Goal: Task Accomplishment & Management: Use online tool/utility

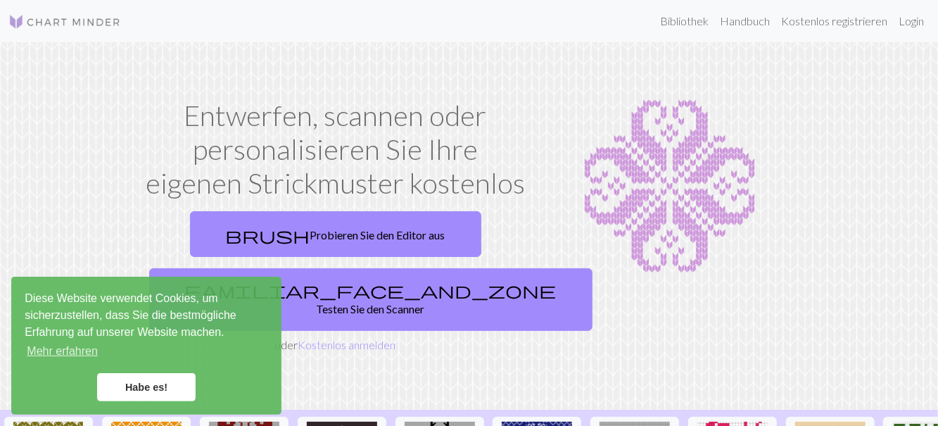
click at [170, 388] on link "Habe es!" at bounding box center [146, 387] width 99 height 28
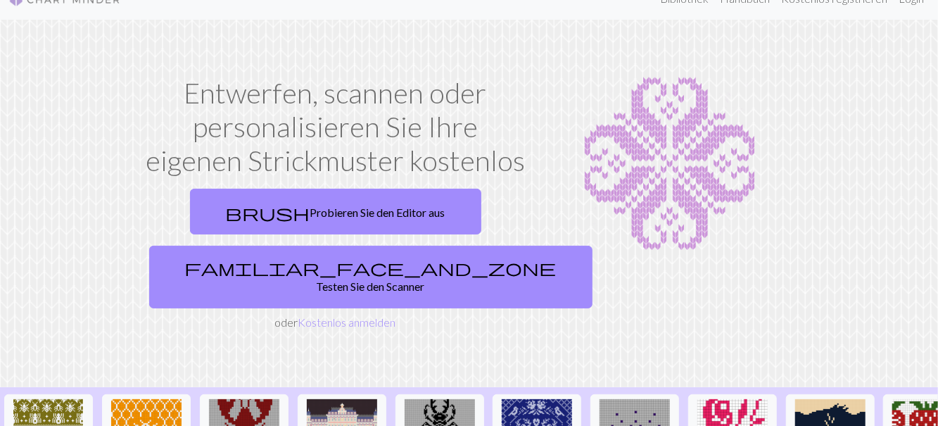
scroll to position [22, 0]
click at [333, 209] on font "Probieren Sie den Editor aus" at bounding box center [377, 212] width 135 height 13
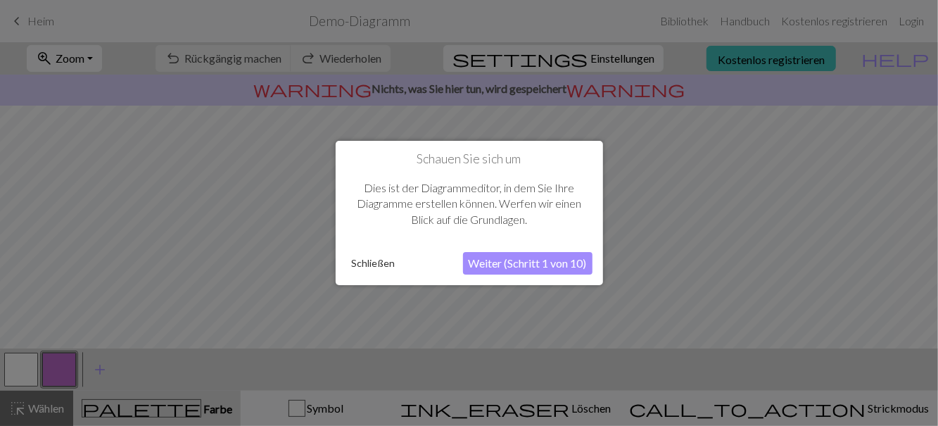
click at [46, 103] on div at bounding box center [469, 213] width 938 height 426
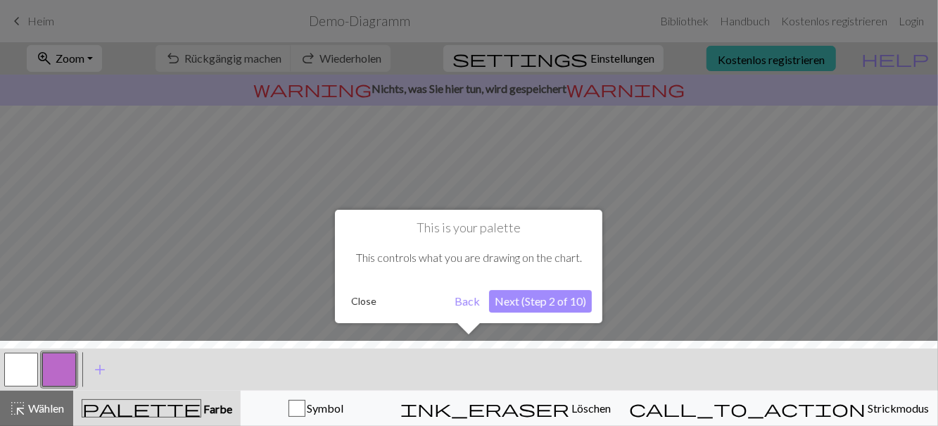
click at [29, 89] on div at bounding box center [469, 213] width 938 height 426
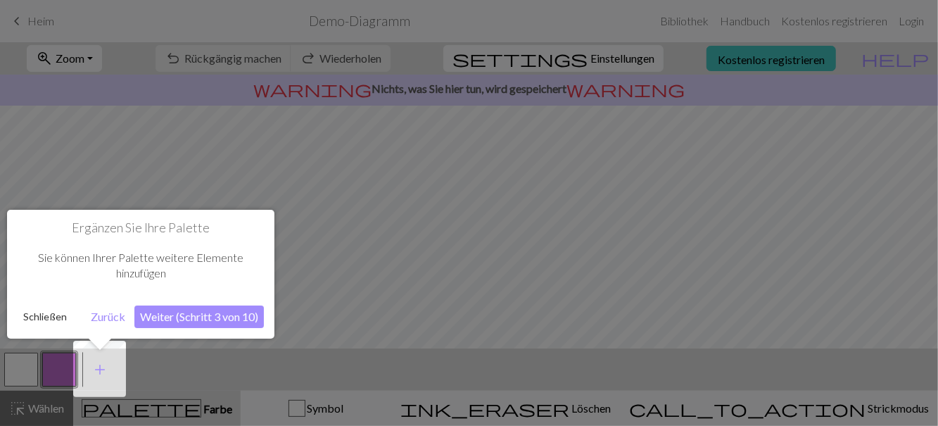
click at [2, 86] on div at bounding box center [469, 213] width 938 height 426
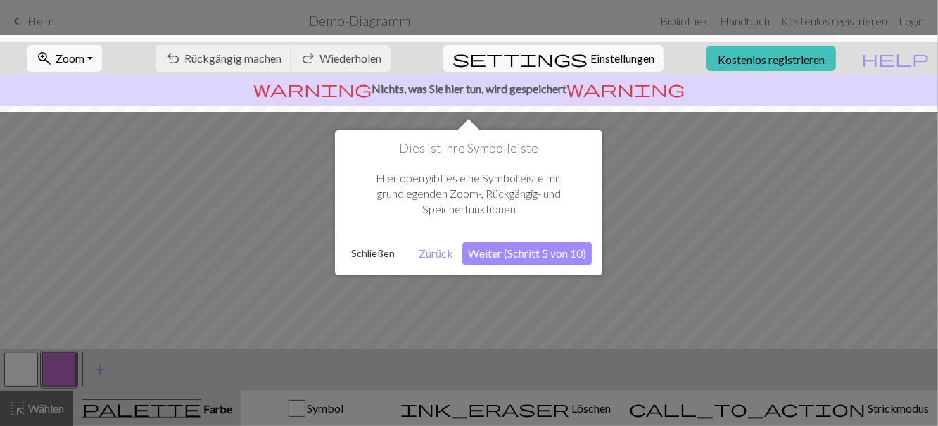
click at [554, 253] on font "Weiter (Schritt 5 von 10)" at bounding box center [527, 252] width 118 height 13
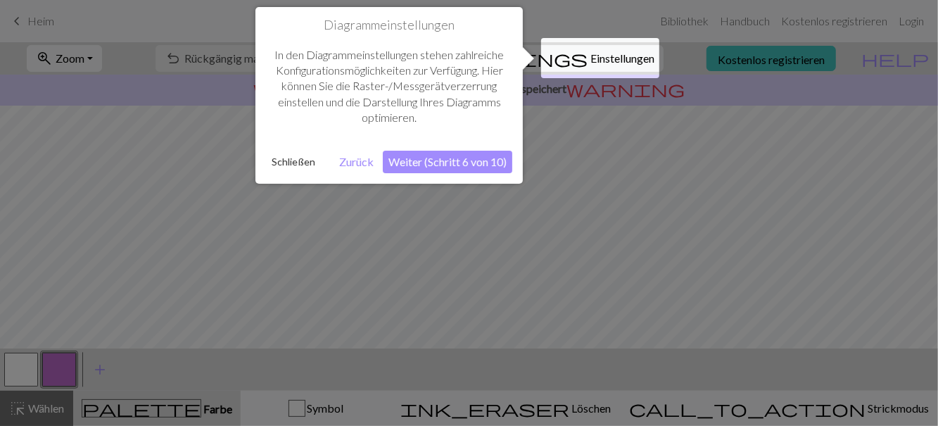
click at [476, 167] on font "Weiter (Schritt 6 von 10)" at bounding box center [447, 161] width 118 height 13
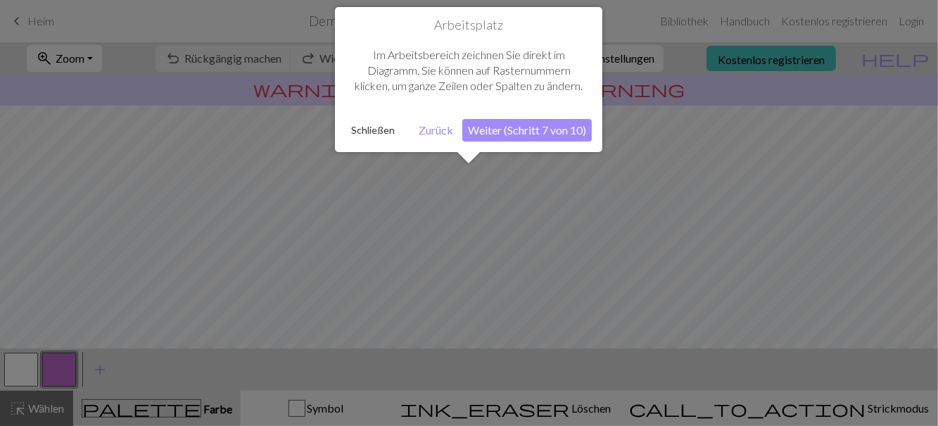
scroll to position [84, 0]
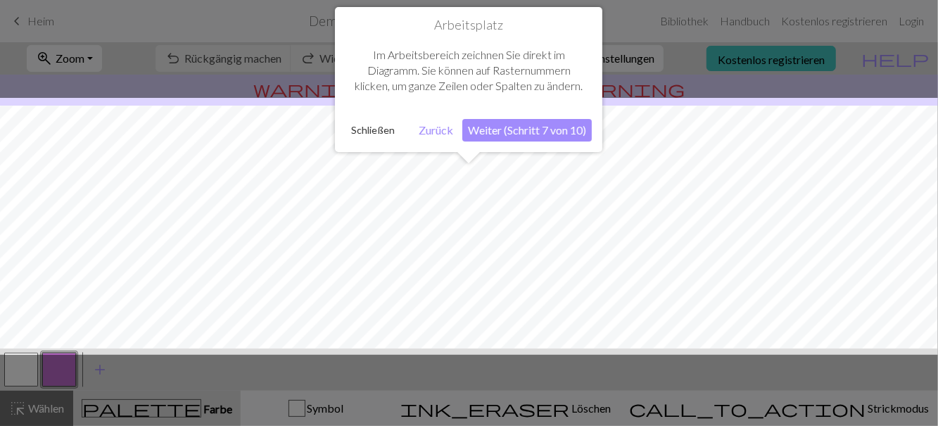
click at [371, 134] on font "Schließen" at bounding box center [373, 130] width 44 height 12
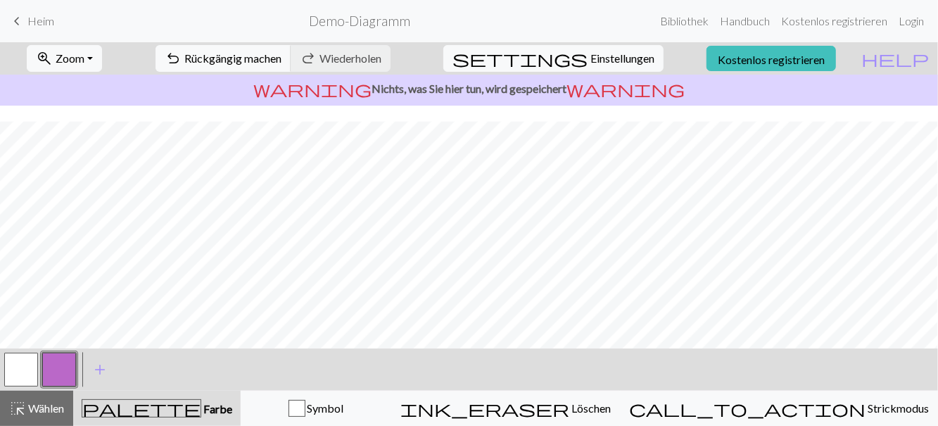
scroll to position [152, 0]
click at [615, 63] on font "Einstellungen" at bounding box center [622, 57] width 64 height 13
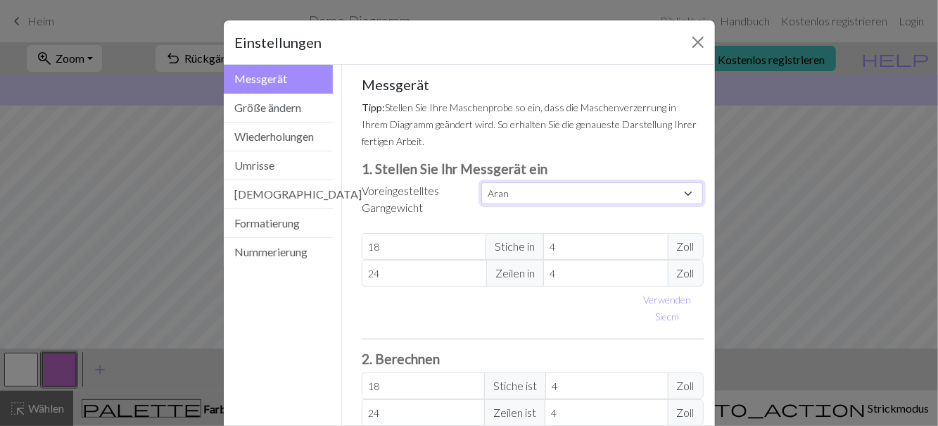
click at [690, 191] on select "Brauch Quadrat Spitze Leichtes Fingern Fingersatz Sport Doppelstrick Kammgarn A…" at bounding box center [592, 193] width 222 height 22
select select "dk"
click at [481, 182] on select "Brauch Quadrat Spitze Leichtes Fingern Fingersatz Sport Doppelstrick Kammgarn A…" at bounding box center [592, 193] width 222 height 22
type input "22"
type input "30"
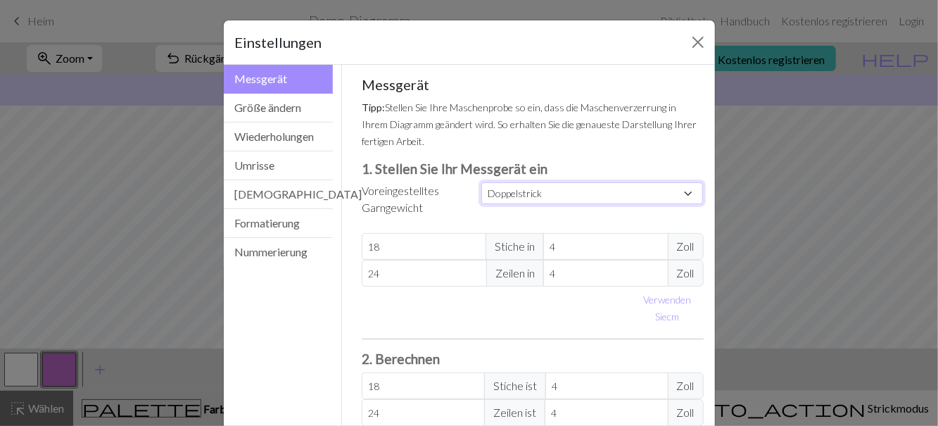
type input "22"
type input "30"
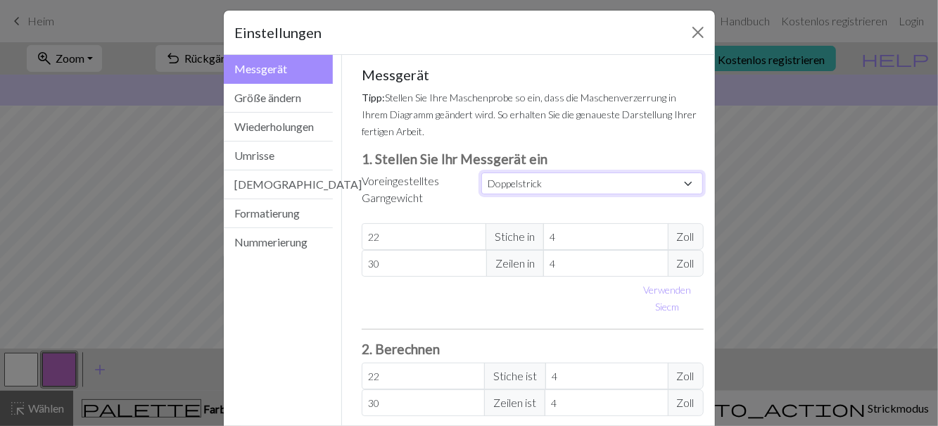
click at [652, 176] on select "Brauch Quadrat Spitze Leichtes Fingern Fingersatz Sport Doppelstrick Kammgarn A…" at bounding box center [592, 183] width 222 height 22
select select "fingering"
click at [481, 172] on select "Brauch Quadrat Spitze Leichtes Fingern Fingersatz Sport Doppelstrick Kammgarn A…" at bounding box center [592, 183] width 222 height 22
type input "28"
type input "36"
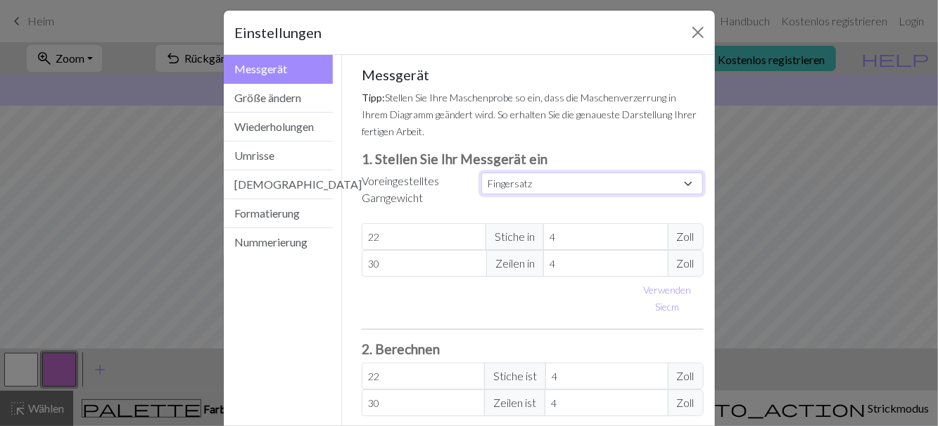
type input "28"
type input "36"
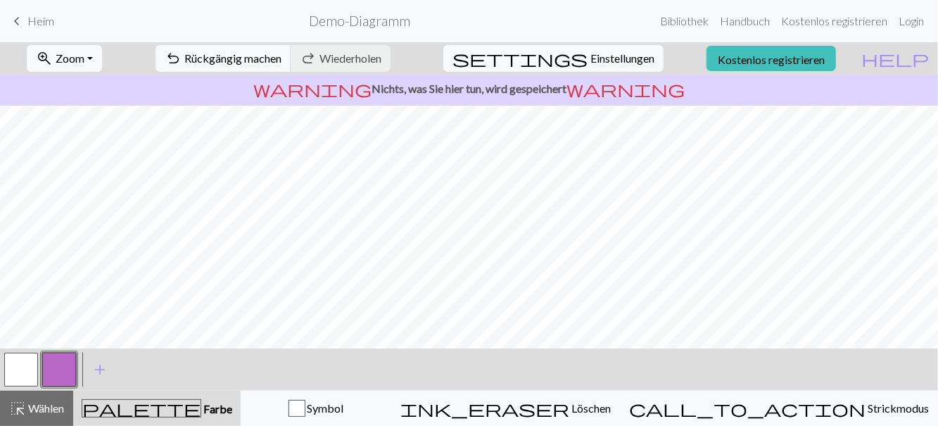
click at [806, 417] on button "call_to_action Strickmodus Strickmodus" at bounding box center [779, 407] width 318 height 35
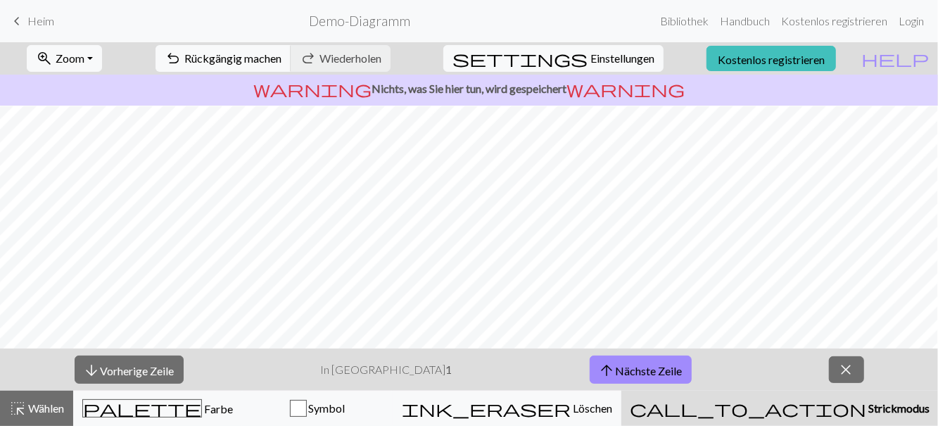
click at [802, 407] on span "call_to_action" at bounding box center [748, 408] width 236 height 20
click at [619, 376] on button "arrow_upward Nächste Zeile" at bounding box center [641, 369] width 102 height 29
click at [174, 366] on font "Vorherige Zeile" at bounding box center [138, 369] width 74 height 13
click at [838, 374] on span "close" at bounding box center [846, 370] width 17 height 20
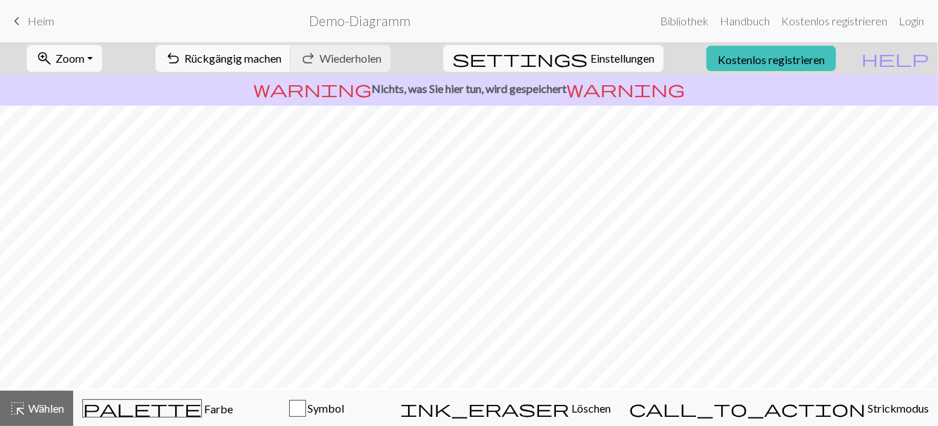
scroll to position [101, 0]
click at [28, 23] on font "Heim" at bounding box center [40, 20] width 27 height 13
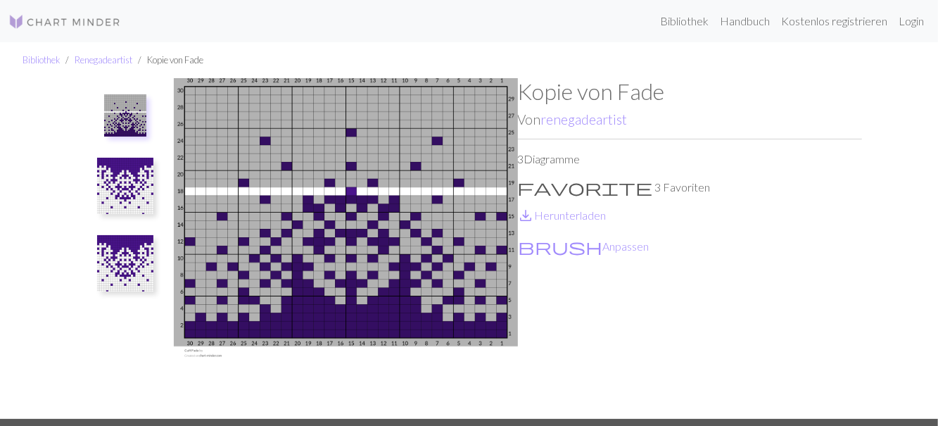
click at [132, 194] on img at bounding box center [125, 186] width 56 height 56
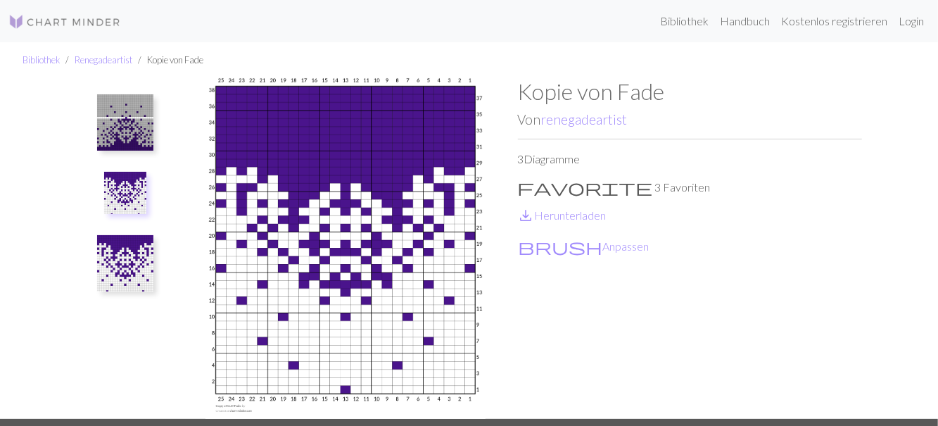
click at [134, 267] on img at bounding box center [125, 263] width 56 height 56
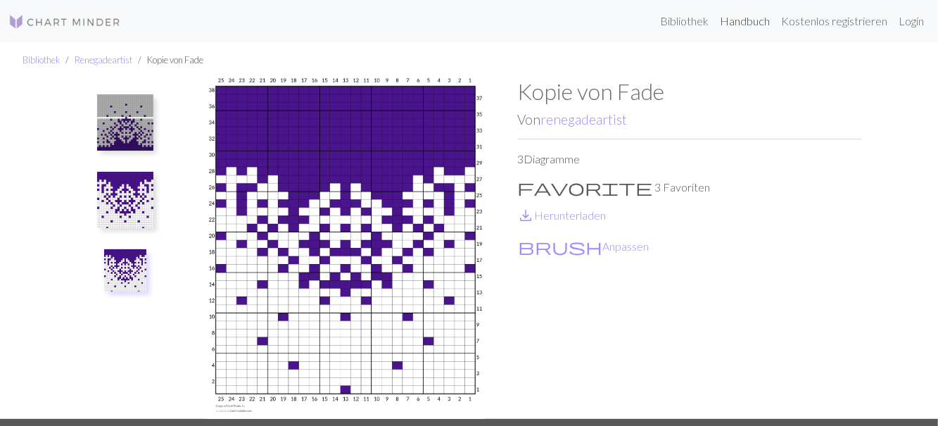
click at [738, 18] on font "Handbuch" at bounding box center [745, 20] width 50 height 13
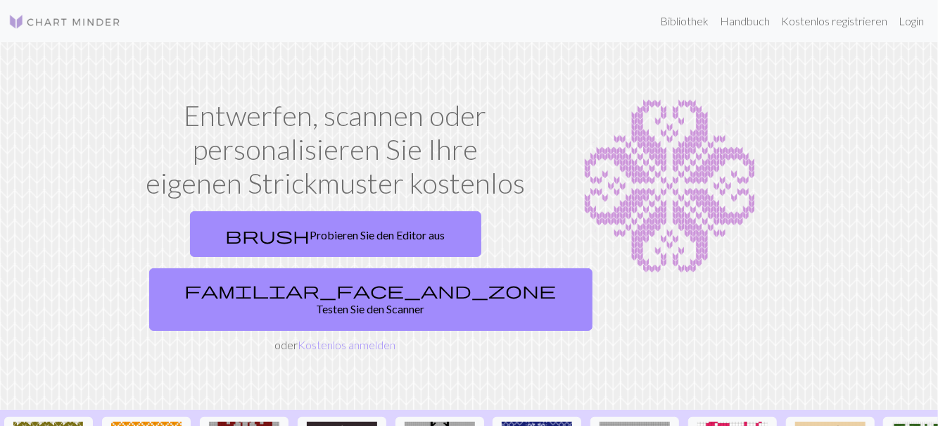
click at [352, 338] on font "Kostenlos anmelden" at bounding box center [347, 344] width 98 height 13
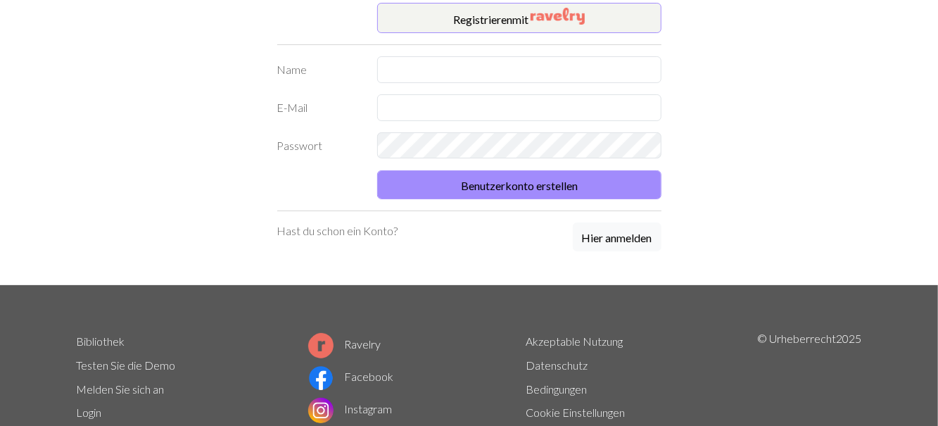
scroll to position [78, 0]
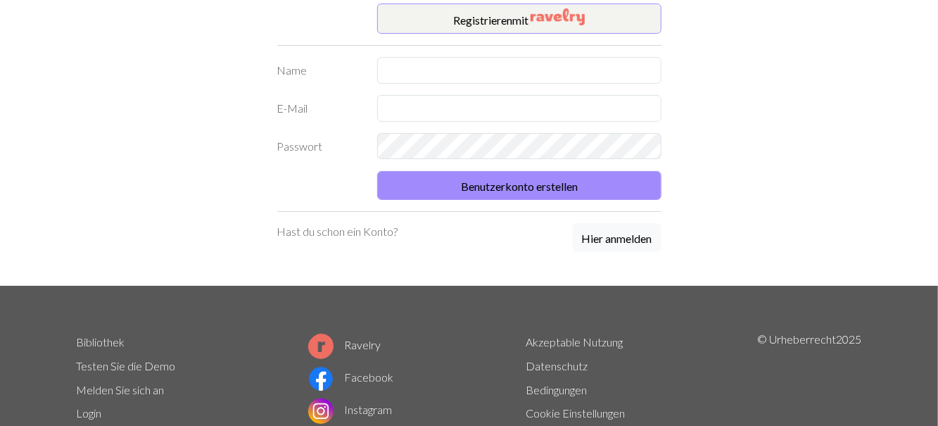
click at [136, 359] on font "Testen Sie die Demo" at bounding box center [126, 365] width 99 height 13
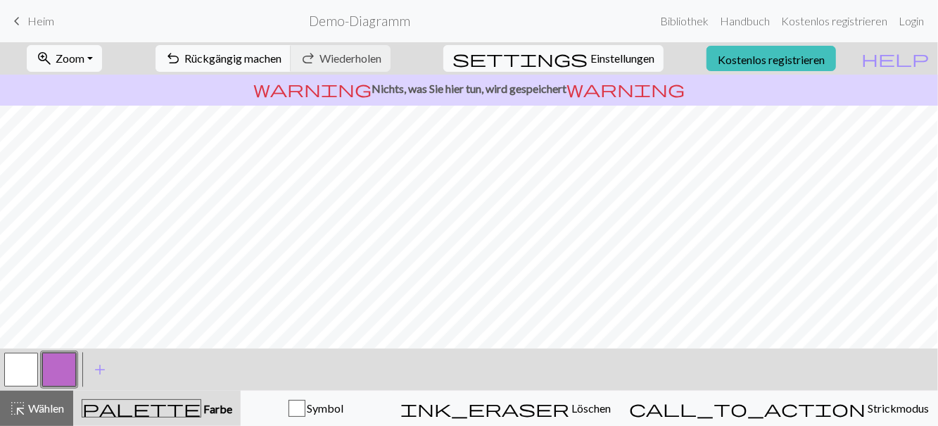
click at [606, 406] on font "Löschen" at bounding box center [590, 407] width 39 height 13
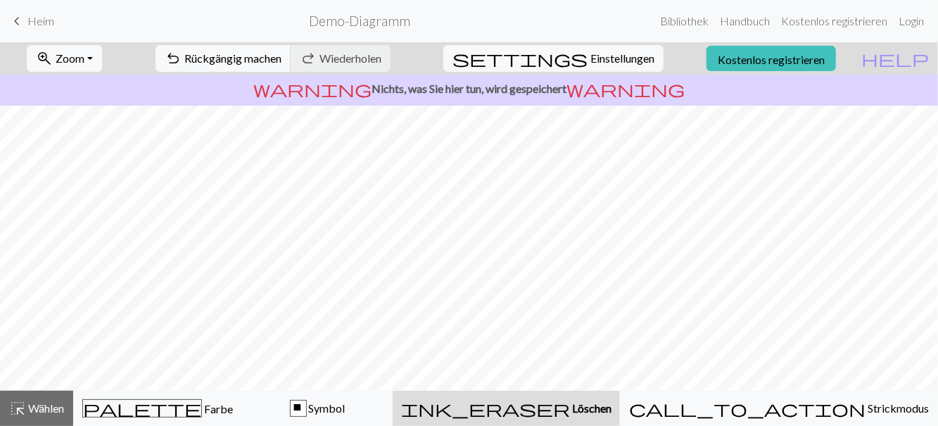
click at [607, 407] on font "Löschen" at bounding box center [591, 407] width 39 height 13
click at [611, 407] on font "Löschen" at bounding box center [591, 407] width 39 height 13
click at [611, 406] on font "Löschen" at bounding box center [591, 407] width 39 height 13
click at [611, 405] on font "Löschen" at bounding box center [591, 407] width 39 height 13
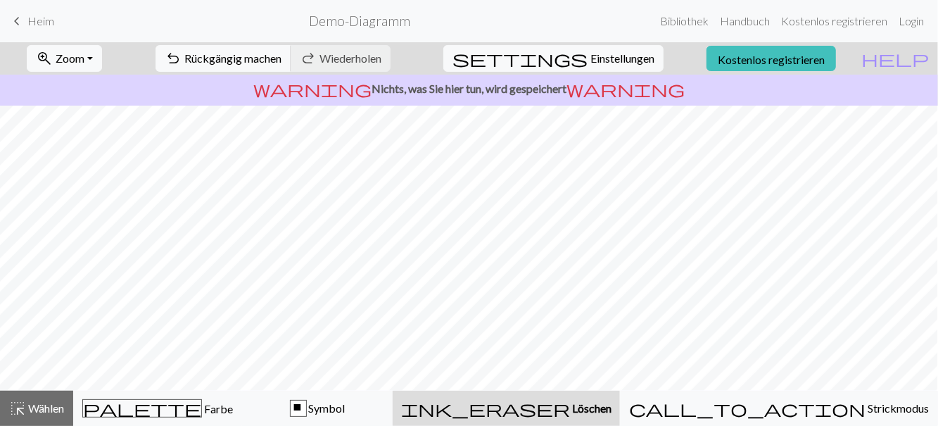
click at [345, 408] on font "Symbol" at bounding box center [327, 407] width 37 height 13
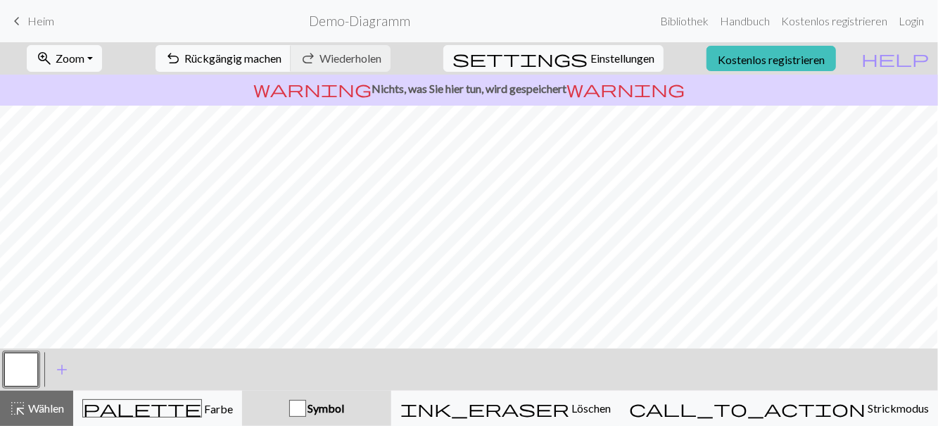
click at [201, 417] on button "palette Farbe Farbe" at bounding box center [157, 407] width 169 height 35
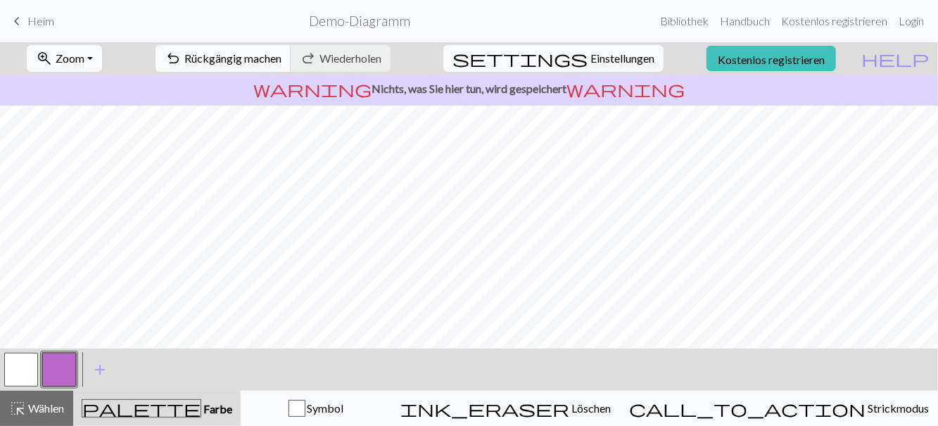
click at [53, 408] on font "Wählen" at bounding box center [46, 407] width 36 height 13
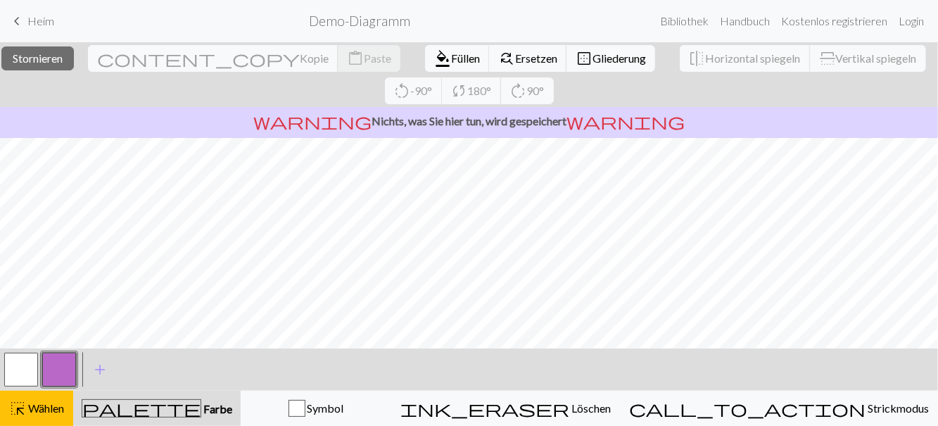
click at [611, 405] on font "Löschen" at bounding box center [590, 407] width 39 height 13
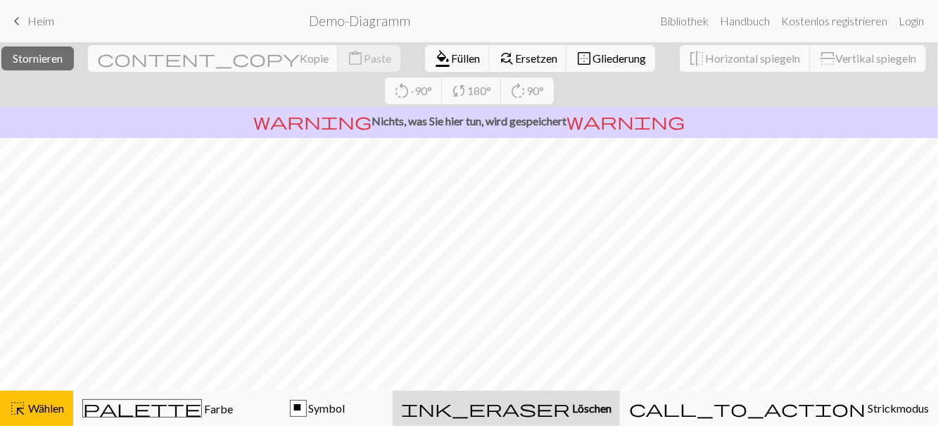
click at [611, 402] on font "Löschen" at bounding box center [591, 407] width 39 height 13
click at [345, 407] on font "Symbol" at bounding box center [327, 407] width 37 height 13
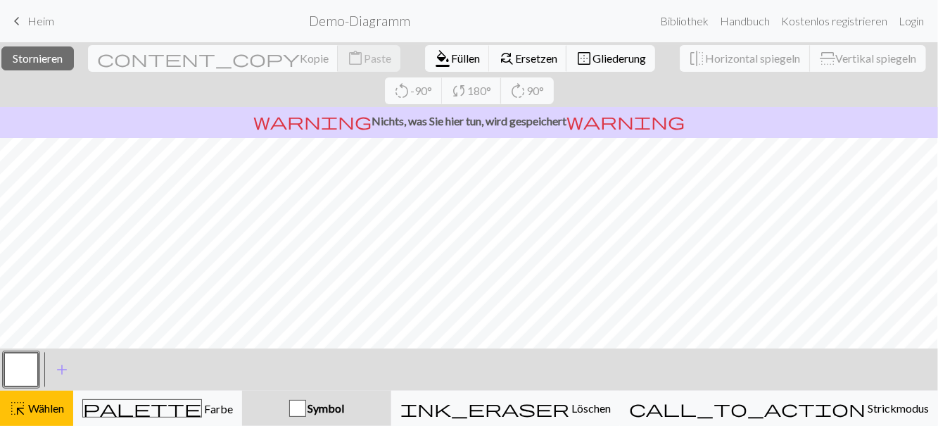
click at [204, 412] on font "Farbe" at bounding box center [218, 408] width 29 height 13
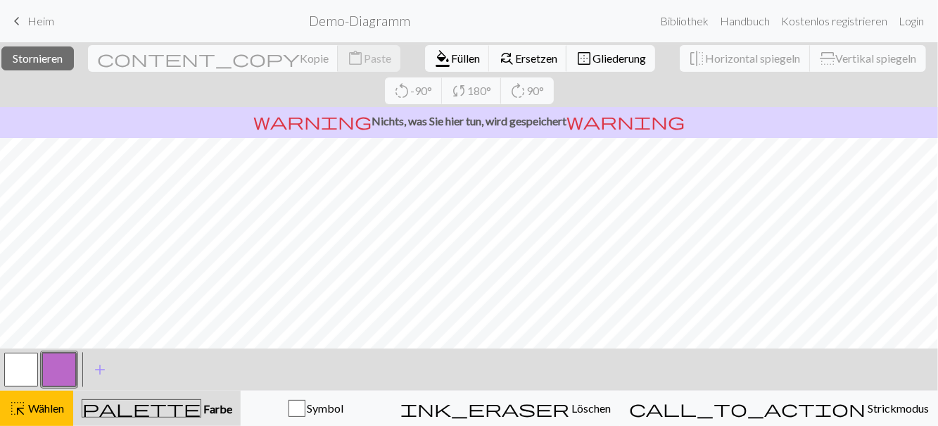
click at [103, 367] on span "add" at bounding box center [99, 370] width 17 height 20
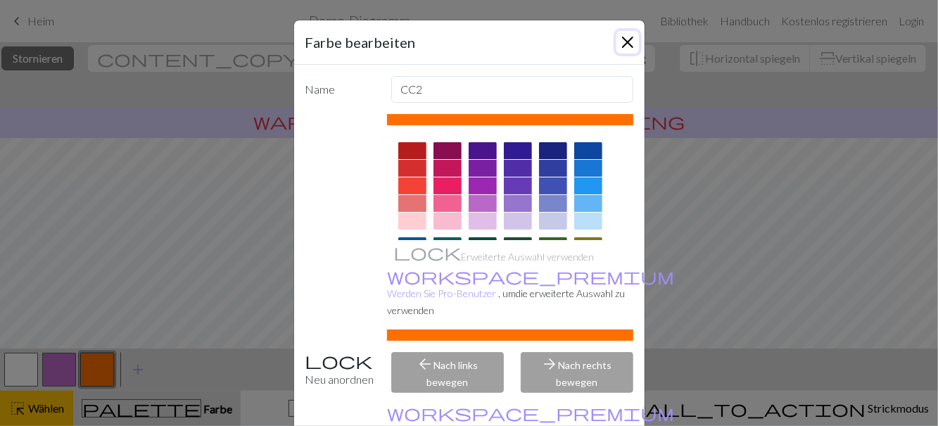
click at [637, 41] on button "Schließen" at bounding box center [627, 42] width 23 height 23
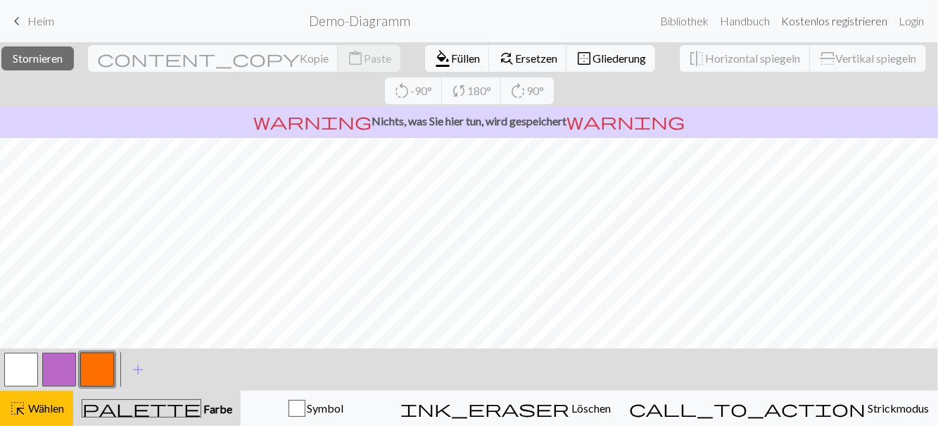
click at [822, 18] on font "Kostenlos registrieren" at bounding box center [834, 20] width 106 height 13
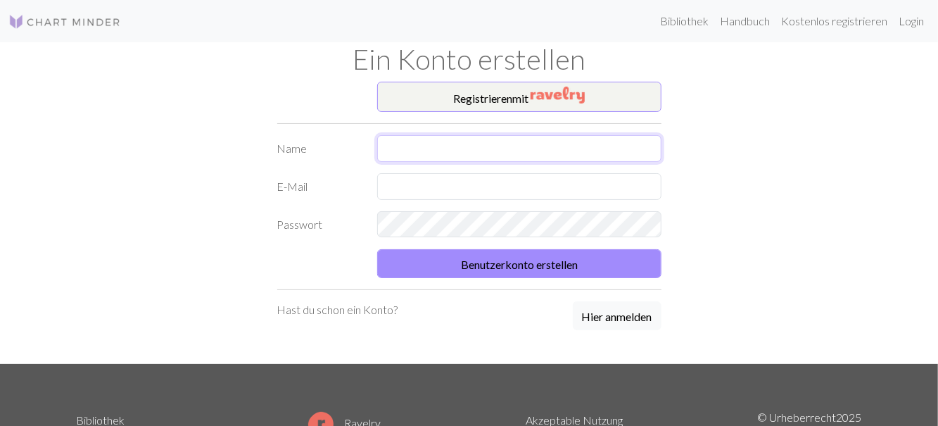
click at [462, 144] on input "text" at bounding box center [519, 148] width 284 height 27
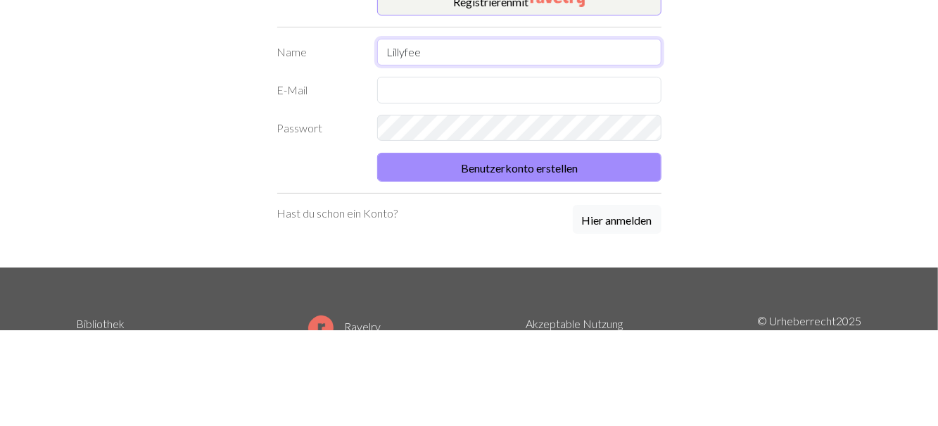
type input "Lillyfee"
click at [445, 186] on input "text" at bounding box center [519, 186] width 284 height 27
type input "s.krueger257@gmail.com"
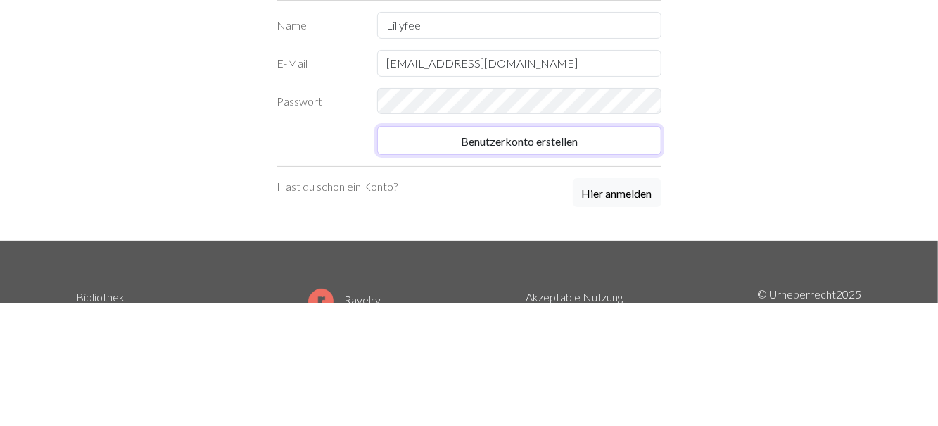
click at [437, 263] on button "Benutzerkonto erstellen" at bounding box center [519, 263] width 284 height 29
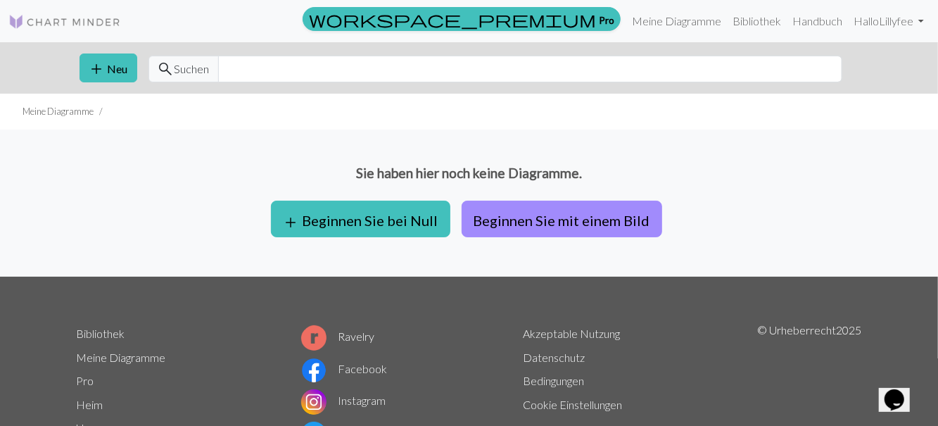
click at [345, 218] on font "Beginnen Sie bei Null" at bounding box center [371, 220] width 136 height 17
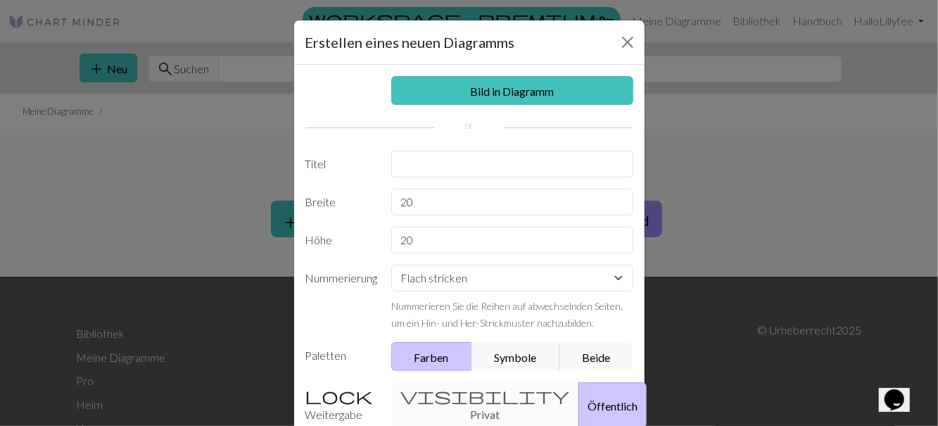
click at [446, 400] on div "visibility Privat Öffentlich" at bounding box center [512, 405] width 259 height 46
click at [457, 398] on div "visibility Privat Öffentlich" at bounding box center [512, 405] width 259 height 46
click at [436, 407] on div "visibility Privat Öffentlich" at bounding box center [512, 405] width 259 height 46
click at [587, 399] on font "Öffentlich" at bounding box center [612, 405] width 50 height 13
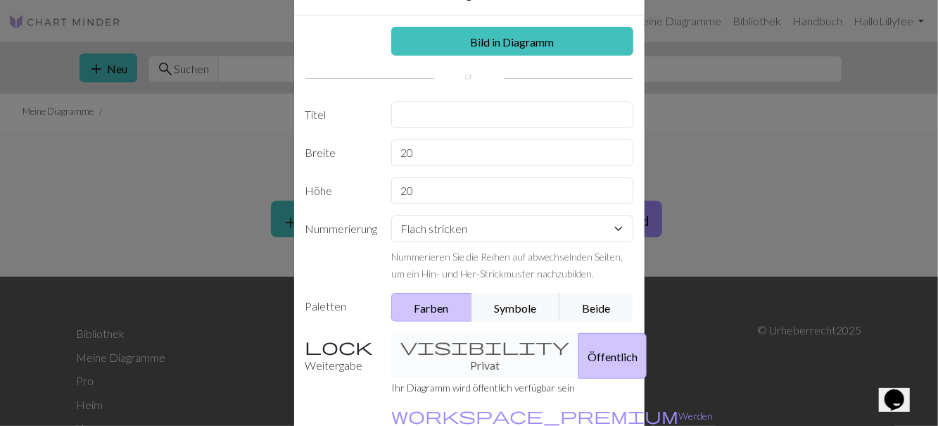
scroll to position [53, 0]
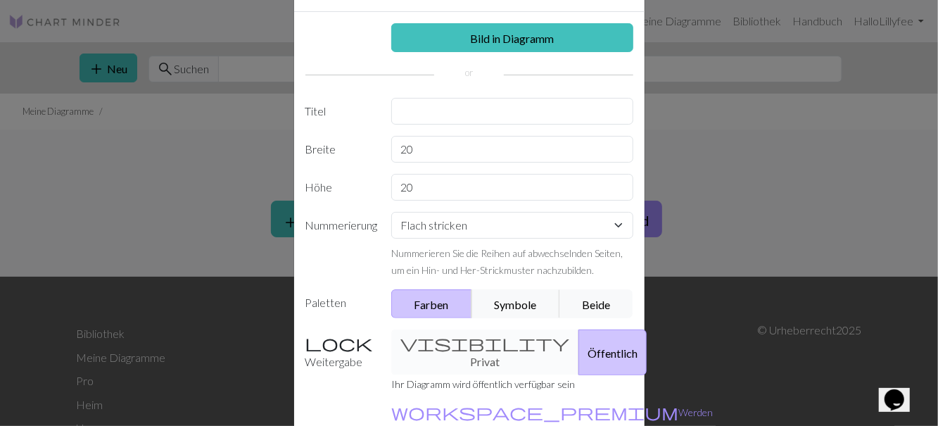
click at [314, 355] on font "Weitergabe" at bounding box center [334, 361] width 58 height 13
click at [442, 352] on div "visibility Privat Öffentlich" at bounding box center [512, 352] width 259 height 46
click at [578, 357] on button "Öffentlich" at bounding box center [612, 352] width 68 height 46
click at [238, 423] on div "Erstellen eines neuen Diagramms Bild in Diagramm Titel Breite 20 Höhe 20 Nummer…" at bounding box center [469, 213] width 938 height 426
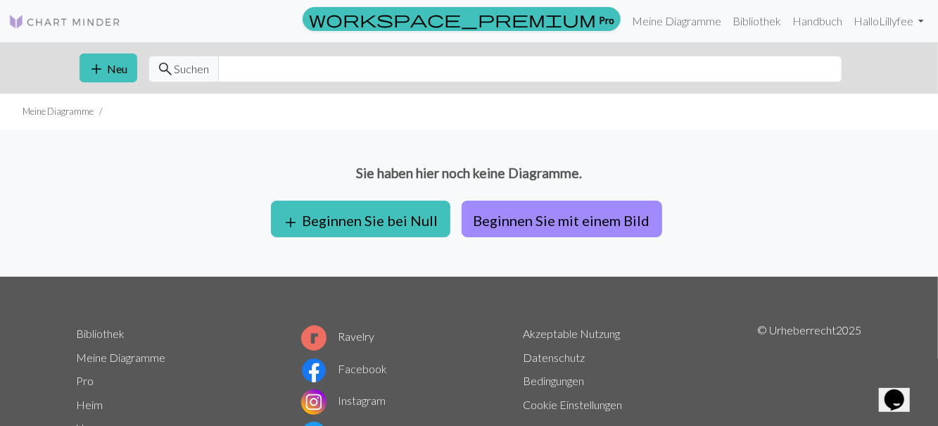
click at [103, 70] on span "add" at bounding box center [97, 69] width 17 height 20
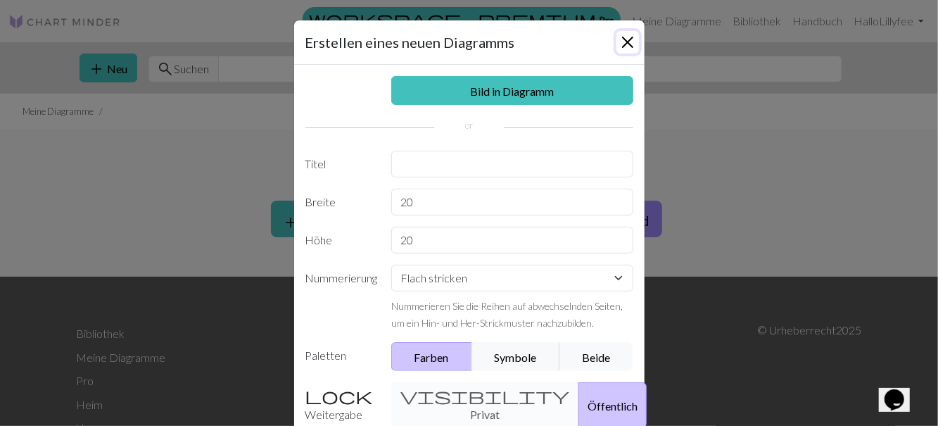
click at [634, 44] on button "Schließen" at bounding box center [627, 42] width 23 height 23
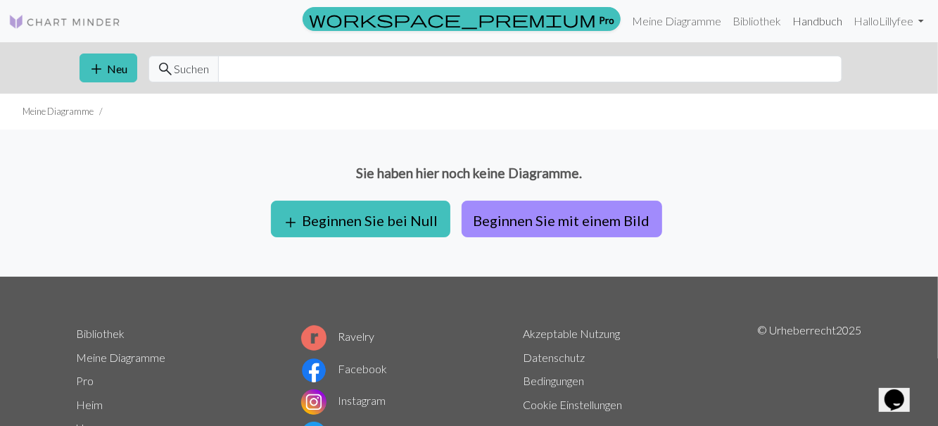
click at [803, 16] on font "Handbuch" at bounding box center [817, 20] width 50 height 13
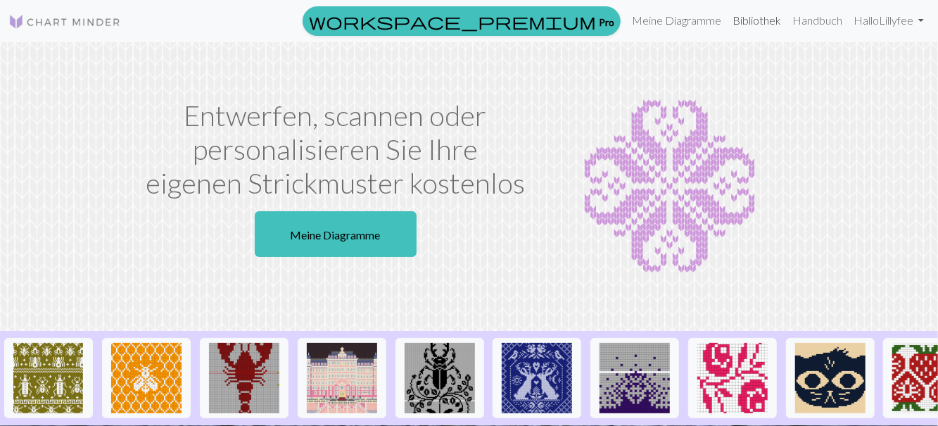
click at [750, 27] on link "Bibliothek" at bounding box center [757, 20] width 60 height 28
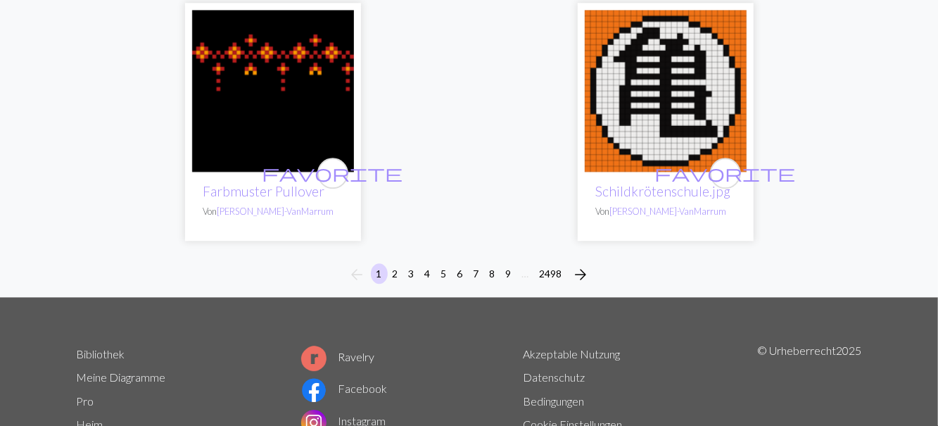
scroll to position [4781, 0]
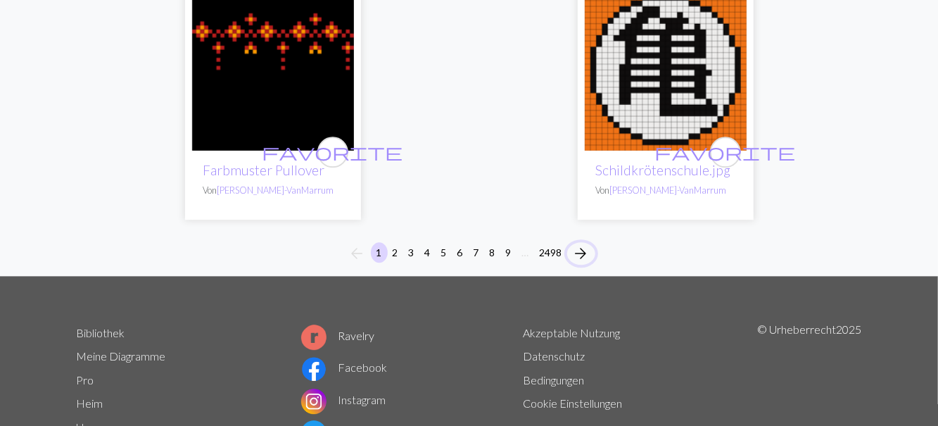
click at [583, 258] on span "arrow_forward" at bounding box center [581, 253] width 17 height 20
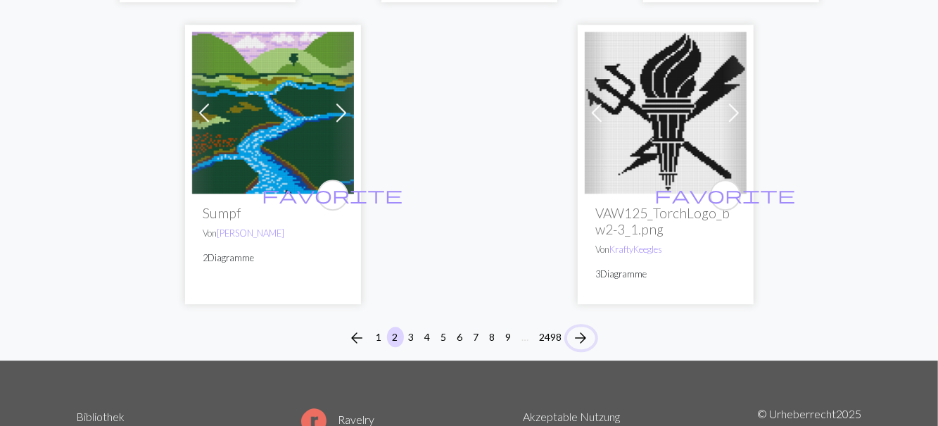
scroll to position [4921, 0]
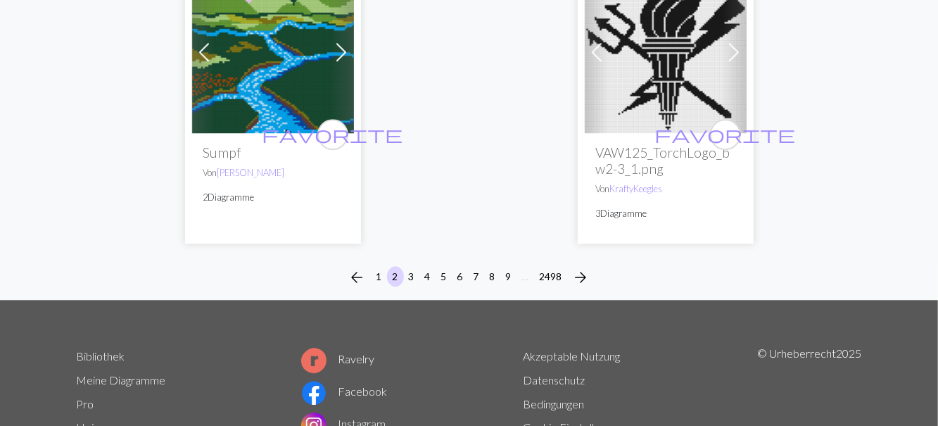
click at [78, 397] on font "Pro" at bounding box center [86, 403] width 18 height 13
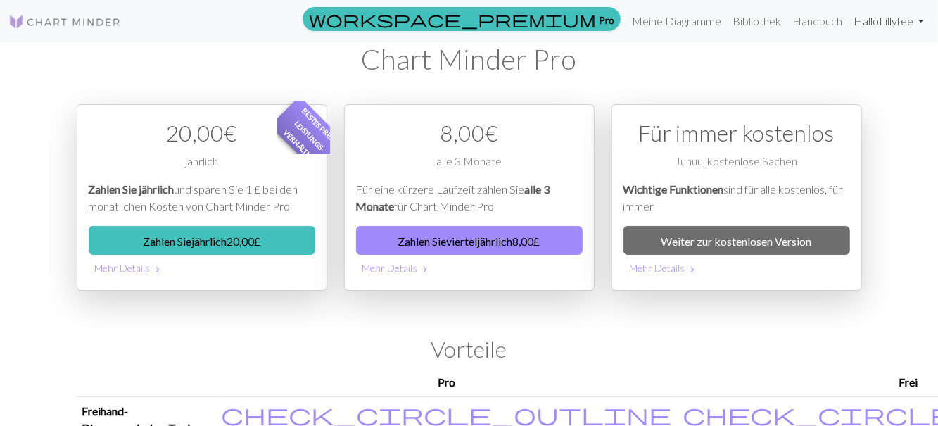
click at [885, 23] on font "Lillyfee" at bounding box center [896, 20] width 34 height 13
click at [882, 65] on font "Kontoeinstellungen" at bounding box center [866, 59] width 92 height 13
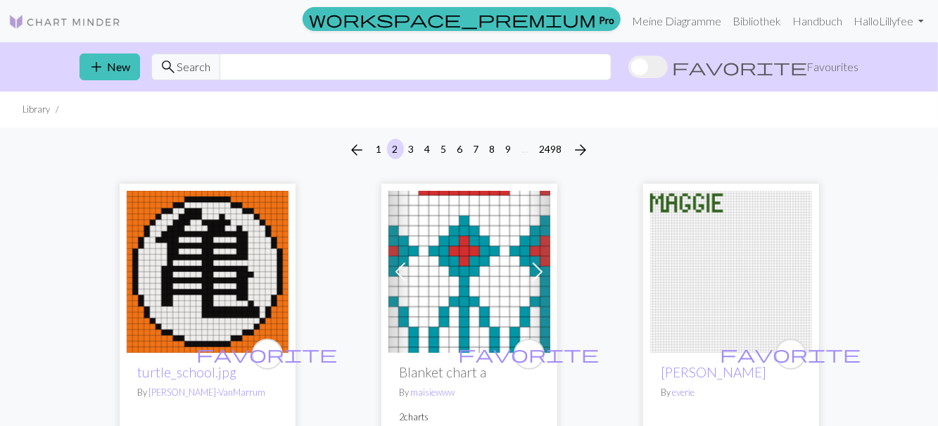
click at [125, 77] on button "add New" at bounding box center [110, 66] width 61 height 27
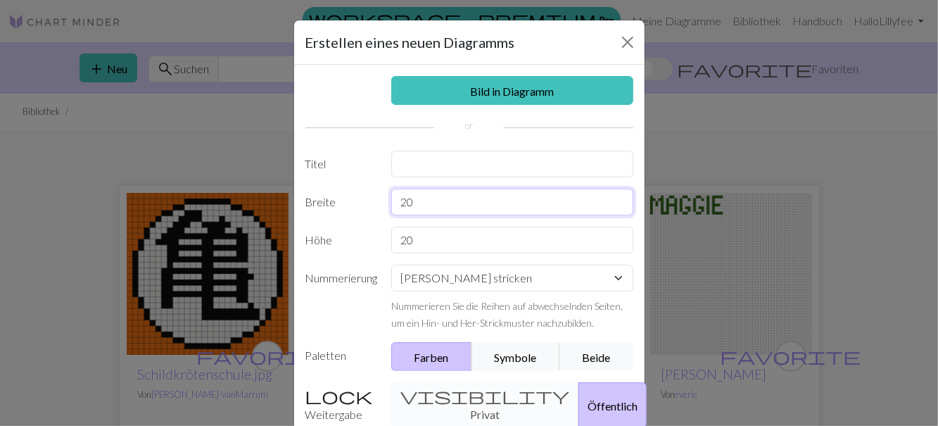
click at [438, 204] on input "20" at bounding box center [512, 202] width 242 height 27
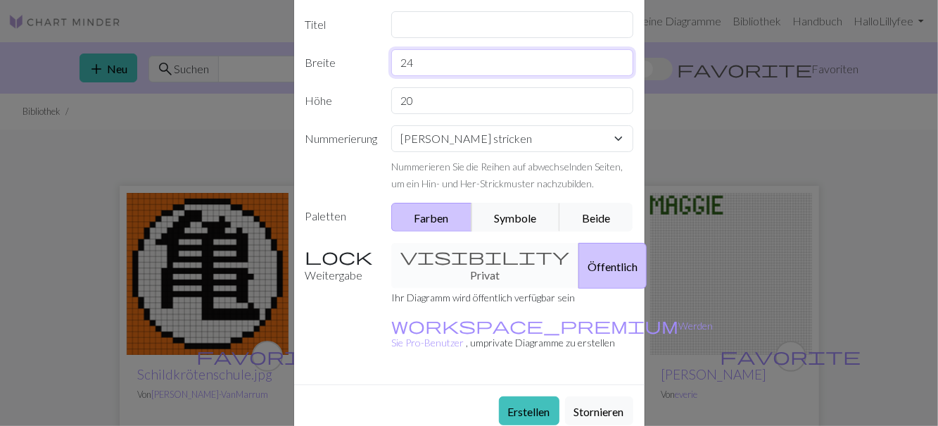
scroll to position [148, 0]
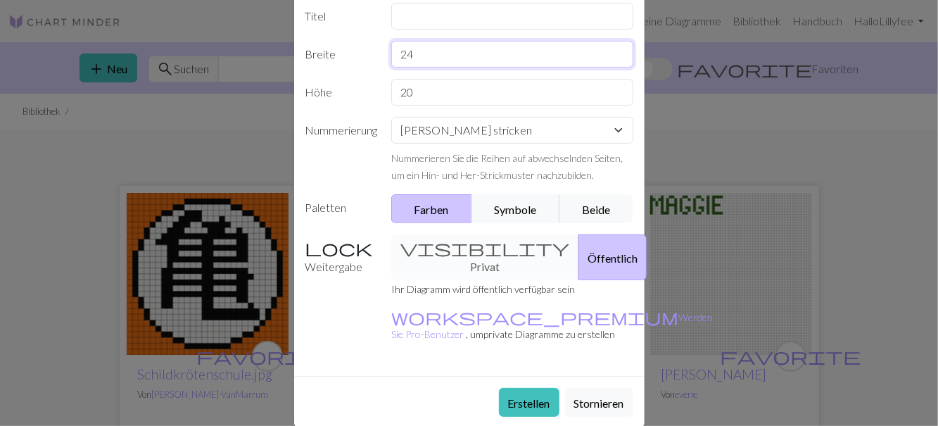
type input "24"
click at [523, 396] on font "Erstellen" at bounding box center [529, 402] width 42 height 13
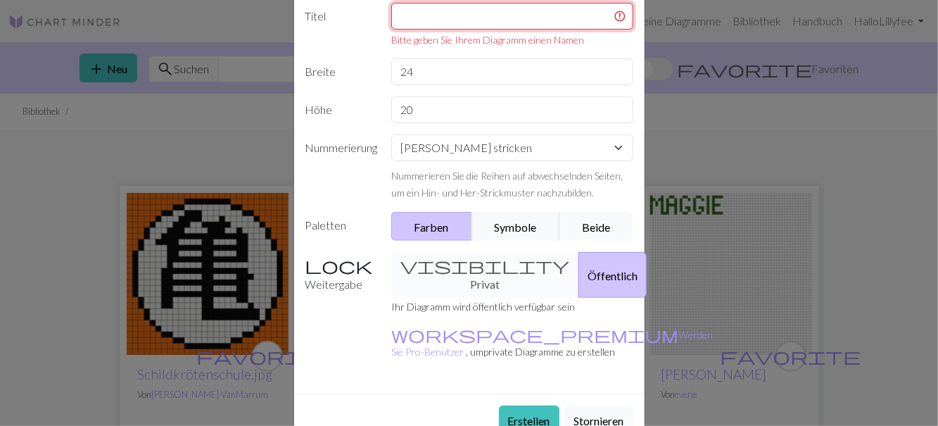
click at [425, 14] on input "text" at bounding box center [512, 16] width 242 height 27
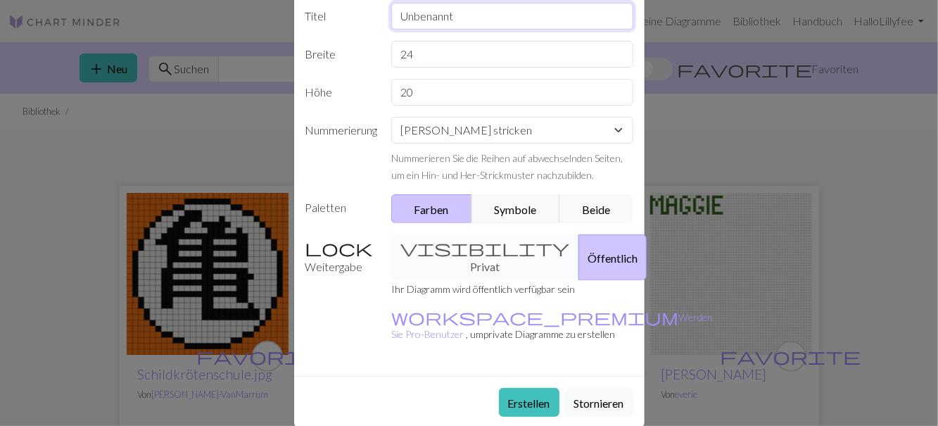
type input "Unbenannt"
click at [529, 396] on font "Erstellen" at bounding box center [529, 402] width 42 height 13
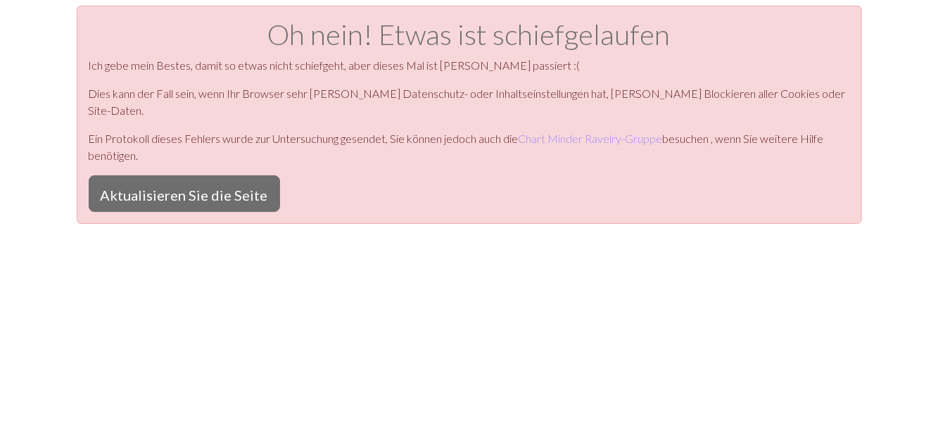
click at [172, 186] on font "Aktualisieren Sie die Seite" at bounding box center [184, 194] width 167 height 17
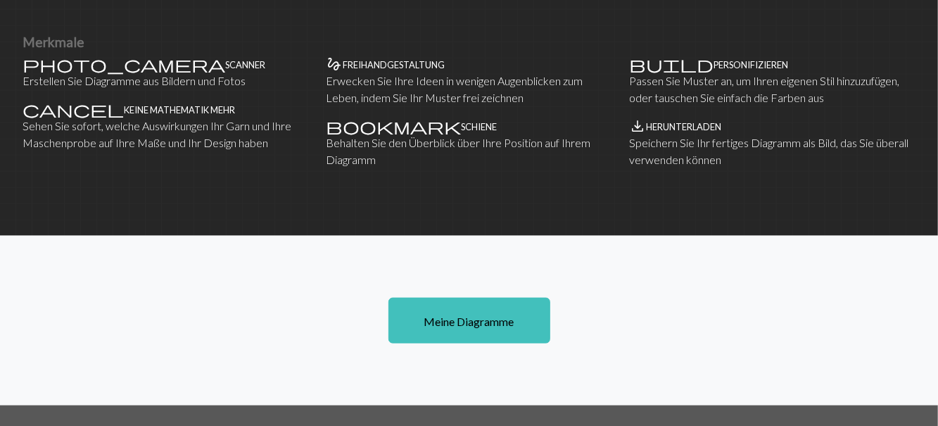
scroll to position [865, 0]
click at [449, 323] on font "Meine Diagramme" at bounding box center [469, 320] width 90 height 13
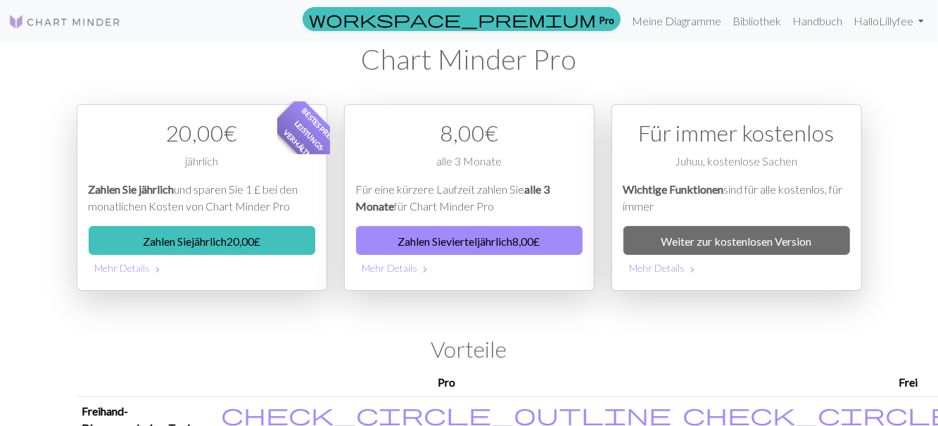
click at [785, 241] on font "Weiter zur kostenlosen Version" at bounding box center [736, 240] width 151 height 13
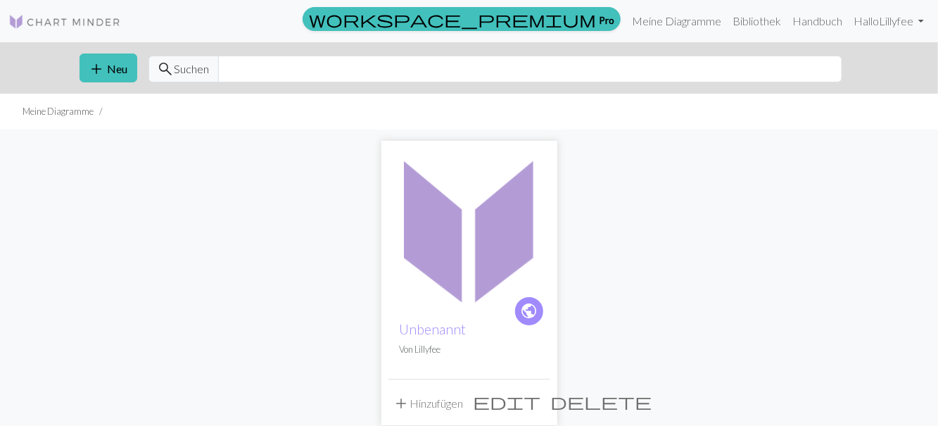
click at [551, 401] on span "delete" at bounding box center [601, 401] width 101 height 20
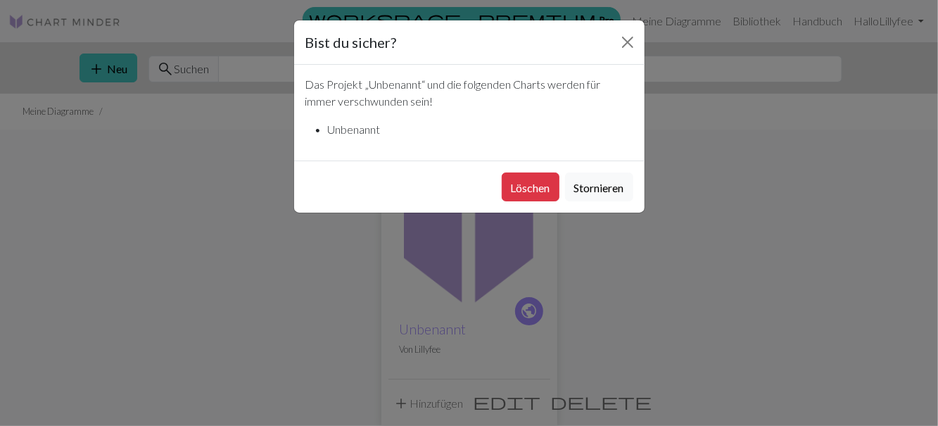
click at [524, 195] on button "Löschen" at bounding box center [531, 186] width 58 height 29
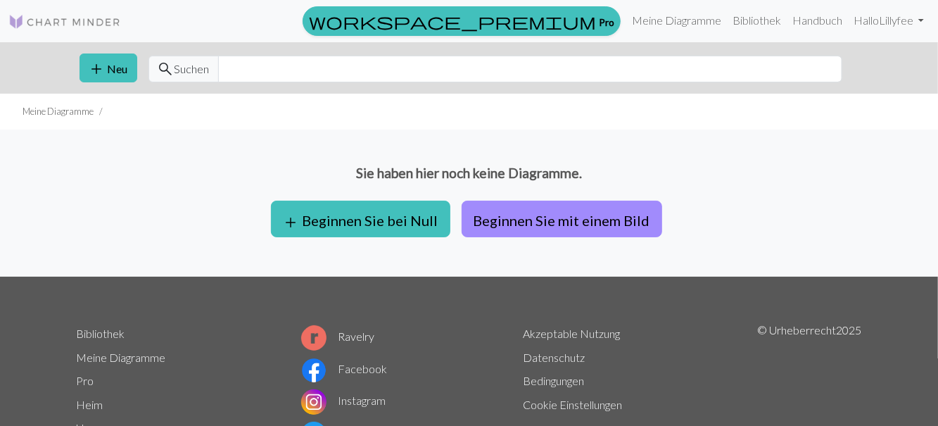
click at [116, 65] on font "Neu" at bounding box center [118, 68] width 20 height 13
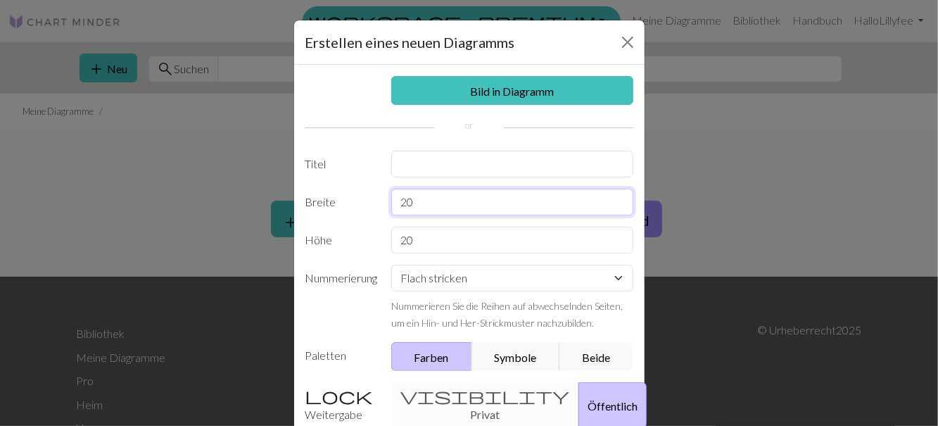
click at [420, 201] on input "20" at bounding box center [512, 202] width 242 height 27
type input "24"
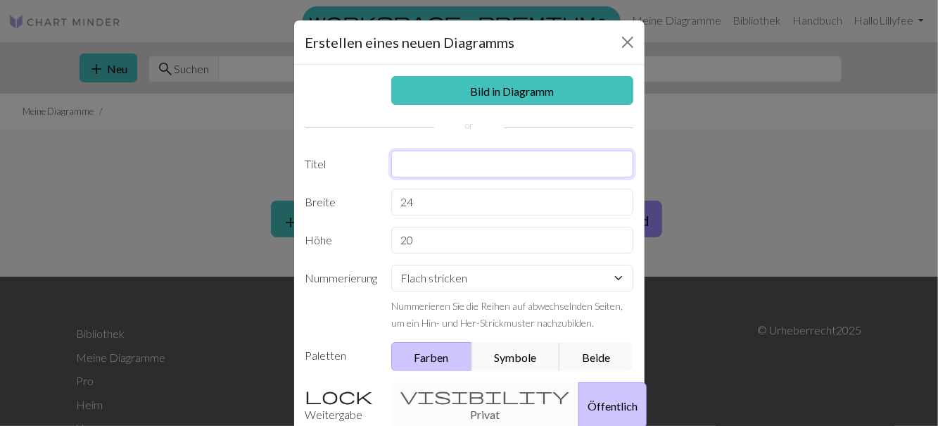
click at [418, 166] on input "text" at bounding box center [512, 164] width 242 height 27
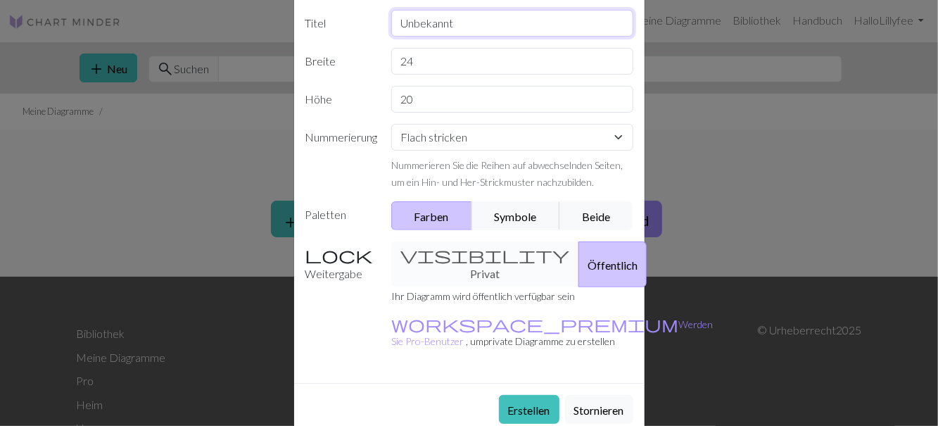
scroll to position [147, 0]
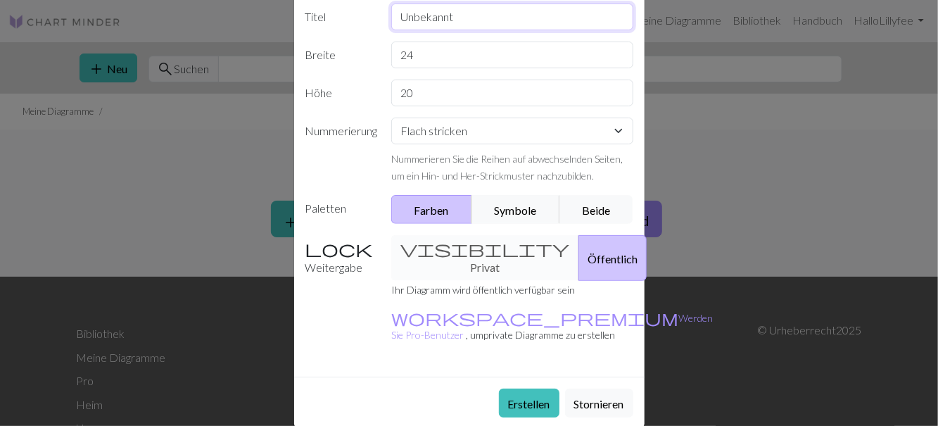
type input "Unbekannt"
click at [518, 397] on font "Erstellen" at bounding box center [529, 403] width 42 height 13
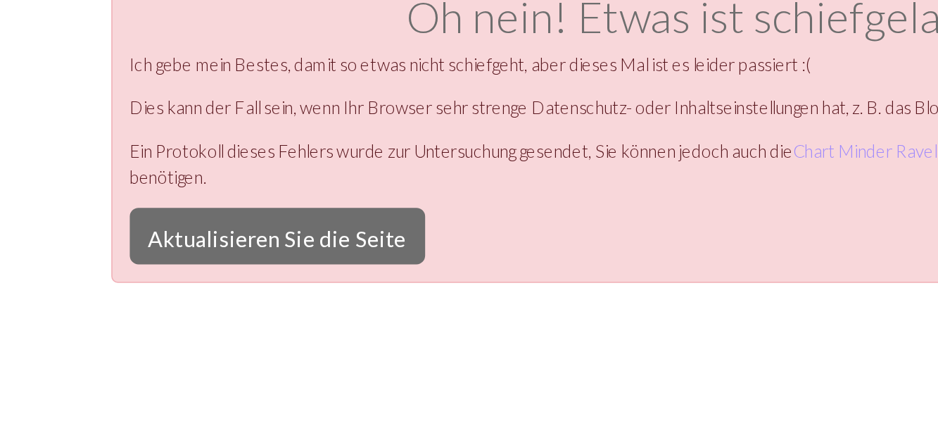
click at [141, 182] on font "Aktualisieren Sie die Seite" at bounding box center [184, 178] width 167 height 17
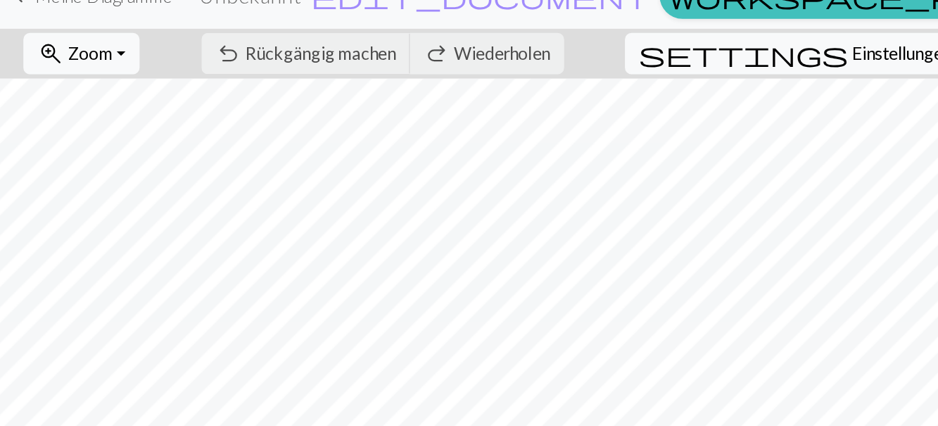
scroll to position [6, 0]
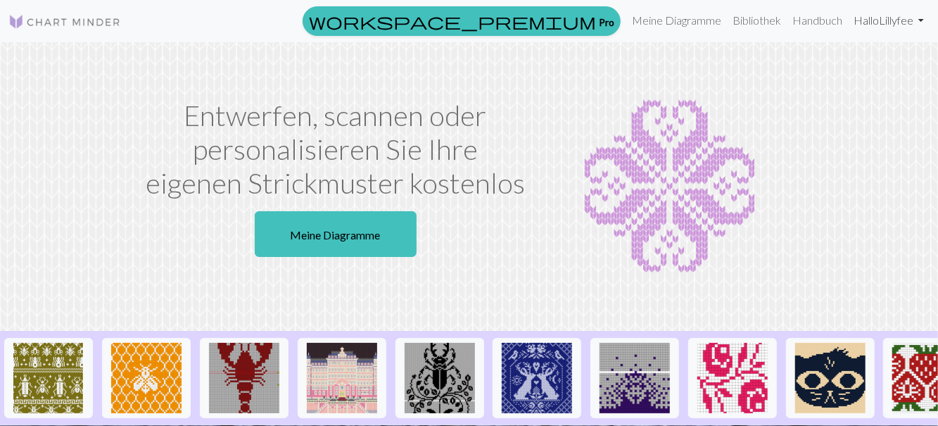
click at [905, 26] on font "Lillyfee" at bounding box center [896, 19] width 34 height 13
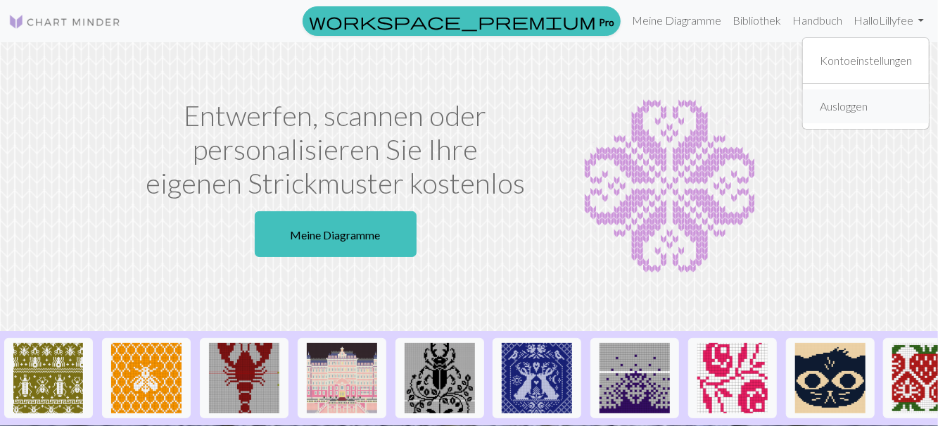
click at [846, 116] on link "Ausloggen" at bounding box center [843, 106] width 59 height 28
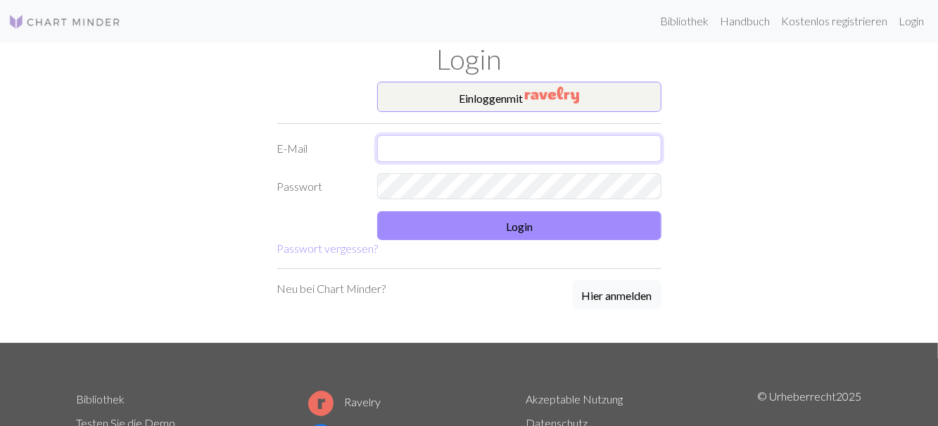
click at [444, 146] on input "text" at bounding box center [519, 148] width 284 height 27
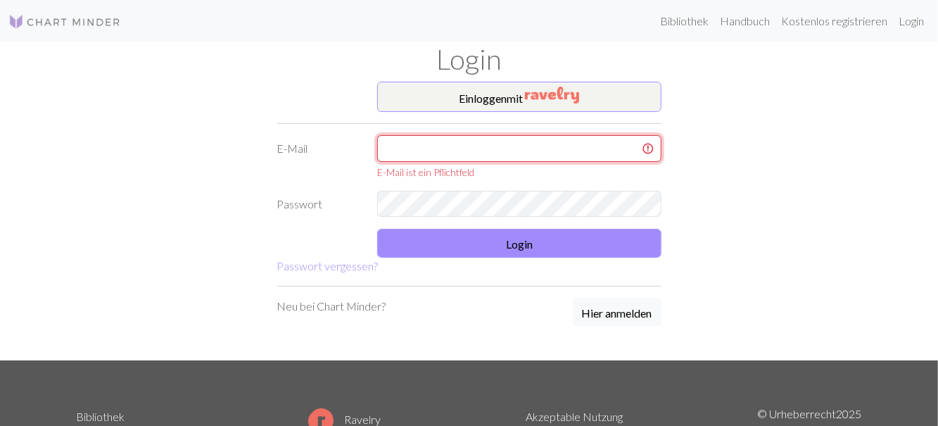
type input "[EMAIL_ADDRESS][DOMAIN_NAME]"
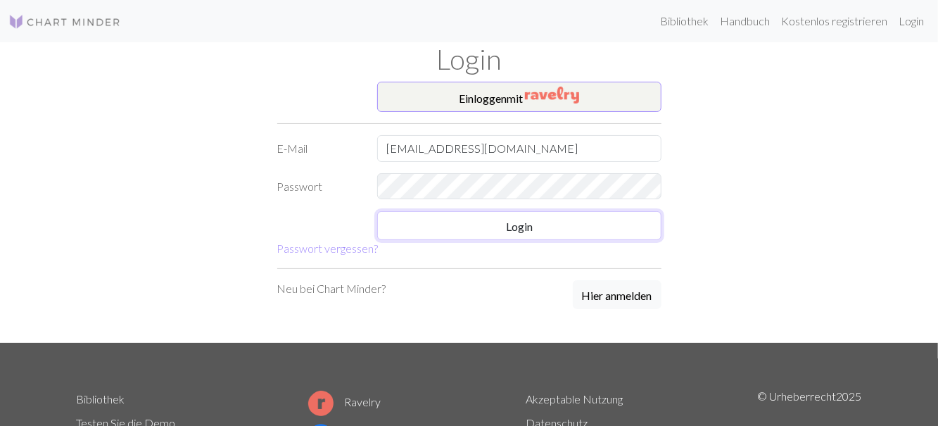
click at [535, 234] on button "Login" at bounding box center [519, 225] width 284 height 29
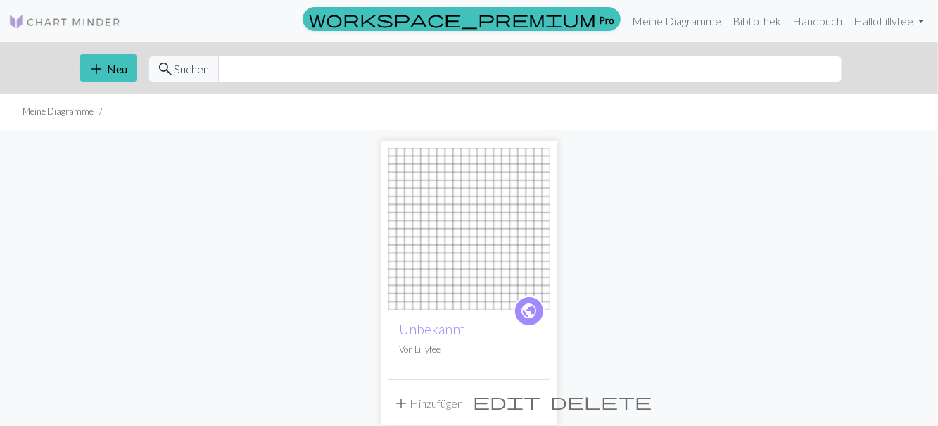
click at [516, 402] on span "edit" at bounding box center [508, 401] width 68 height 20
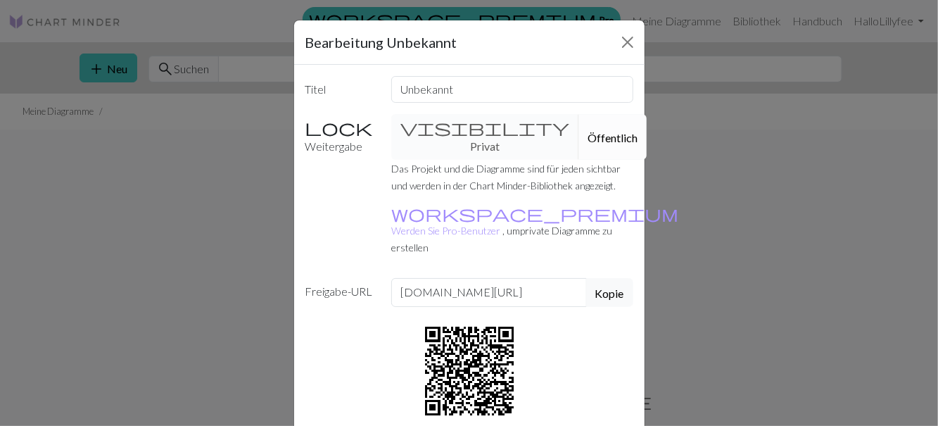
scroll to position [21, 0]
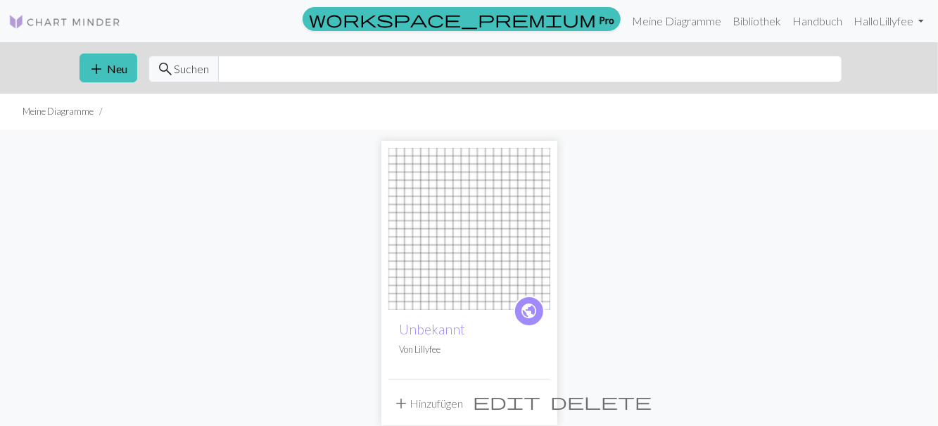
click at [551, 403] on span "delete" at bounding box center [601, 401] width 101 height 20
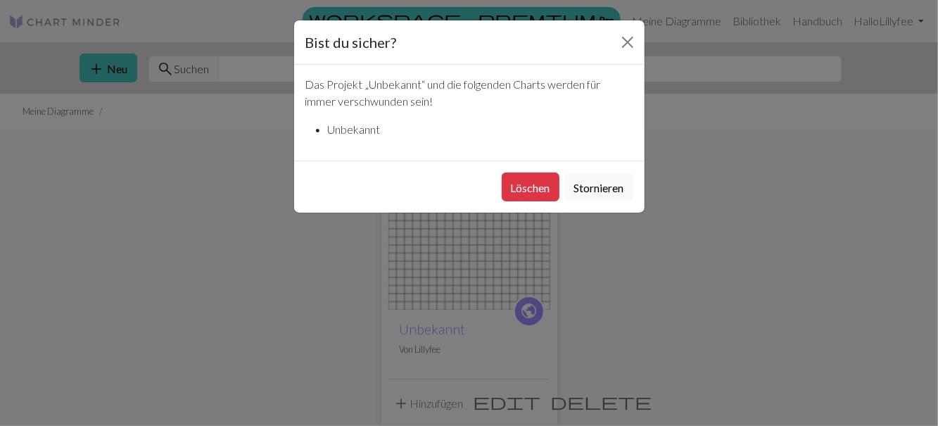
click at [533, 186] on font "Löschen" at bounding box center [530, 187] width 39 height 13
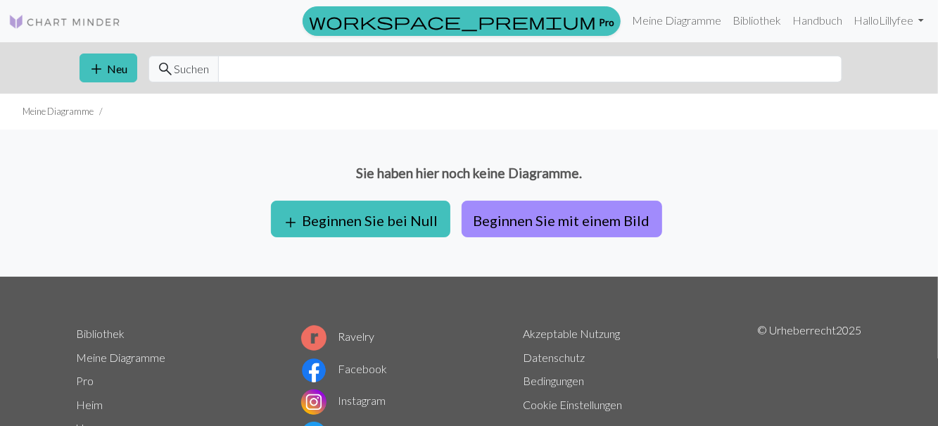
click at [400, 215] on font "Beginnen Sie bei Null" at bounding box center [371, 220] width 136 height 17
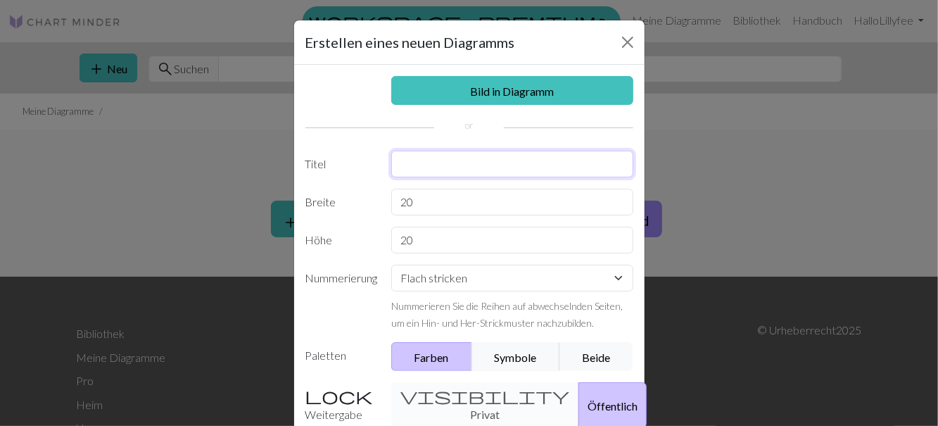
click at [417, 161] on input "text" at bounding box center [512, 164] width 242 height 27
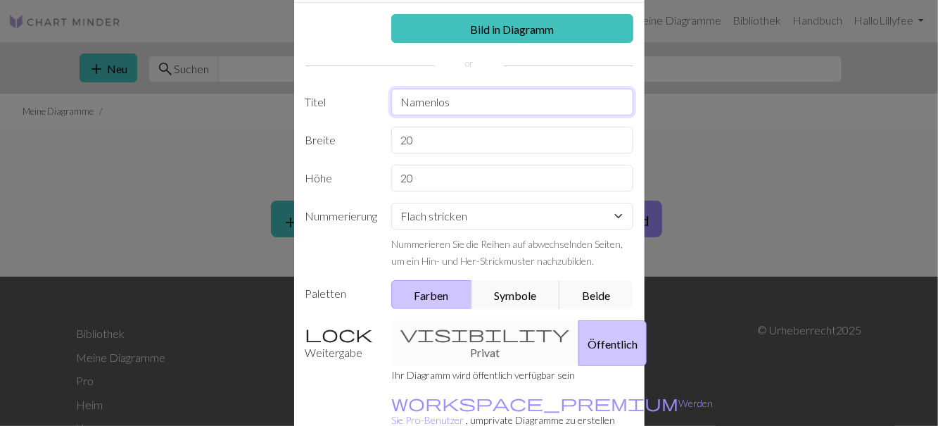
scroll to position [148, 0]
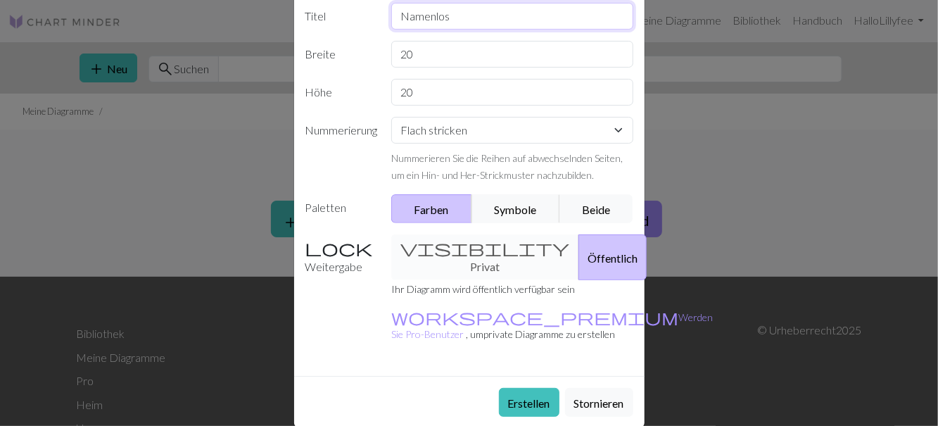
type input "Namenlos"
click at [523, 396] on font "Erstellen" at bounding box center [529, 402] width 42 height 13
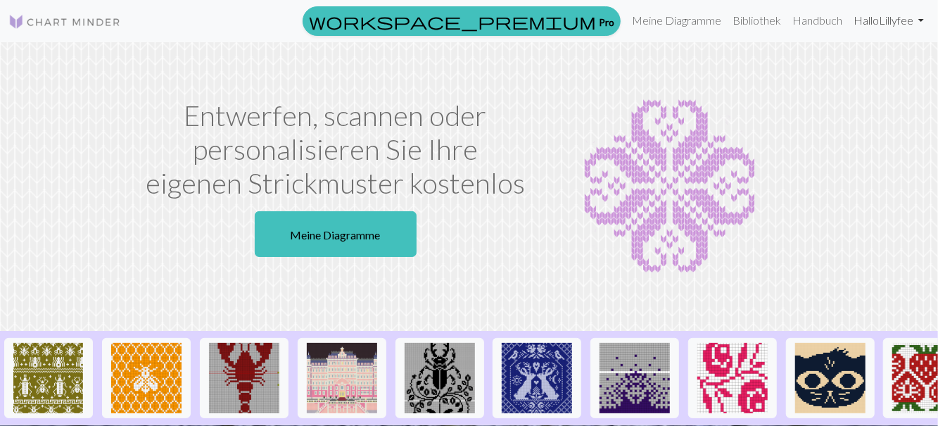
click at [903, 29] on link "Hallo Lillyfee" at bounding box center [889, 20] width 82 height 28
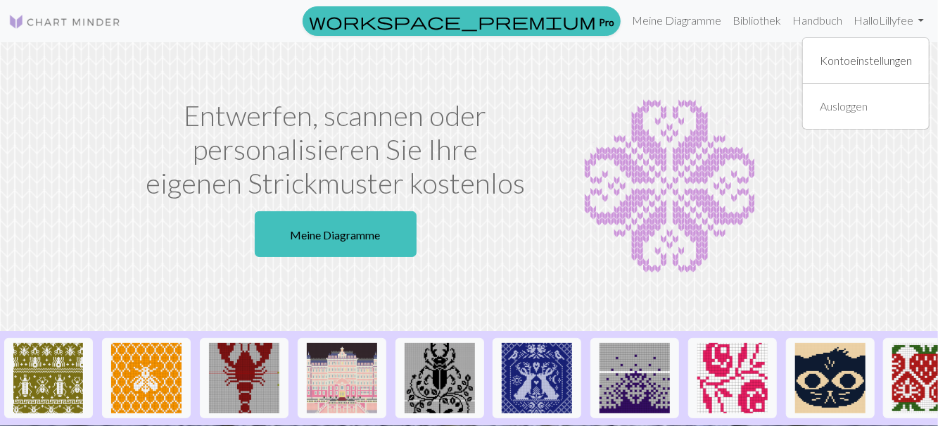
click at [879, 63] on font "Kontoeinstellungen" at bounding box center [866, 59] width 92 height 13
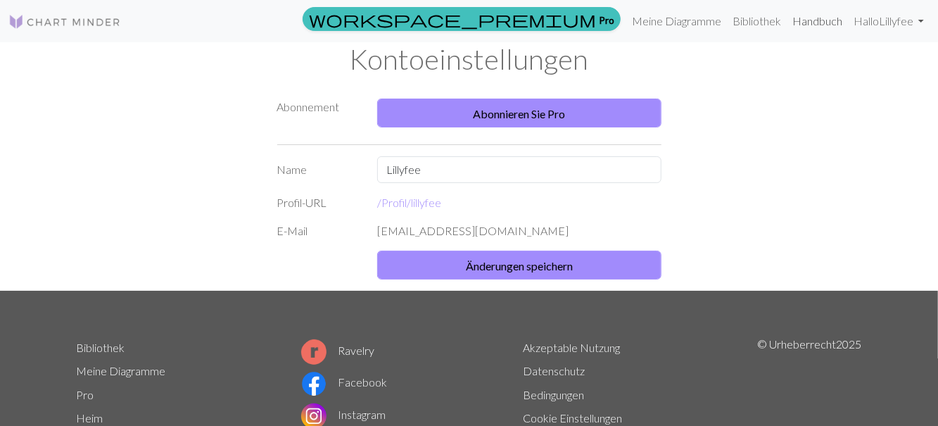
click at [813, 20] on font "Handbuch" at bounding box center [817, 20] width 50 height 13
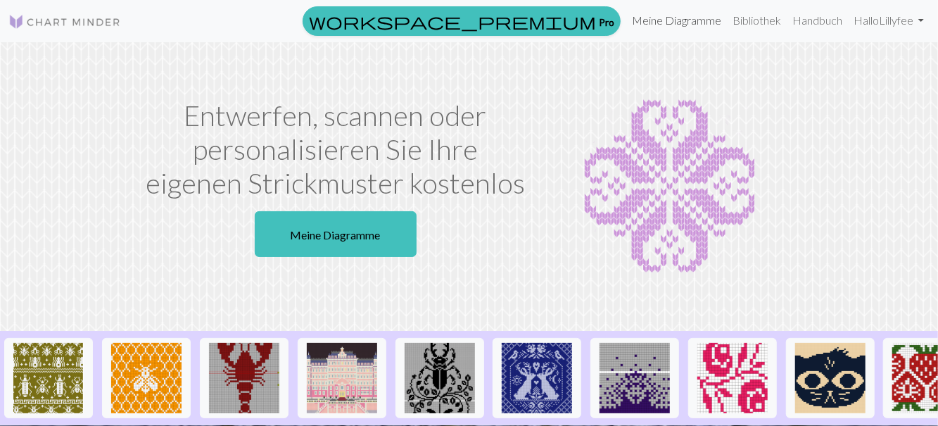
click at [680, 25] on font "Meine Diagramme" at bounding box center [676, 19] width 89 height 13
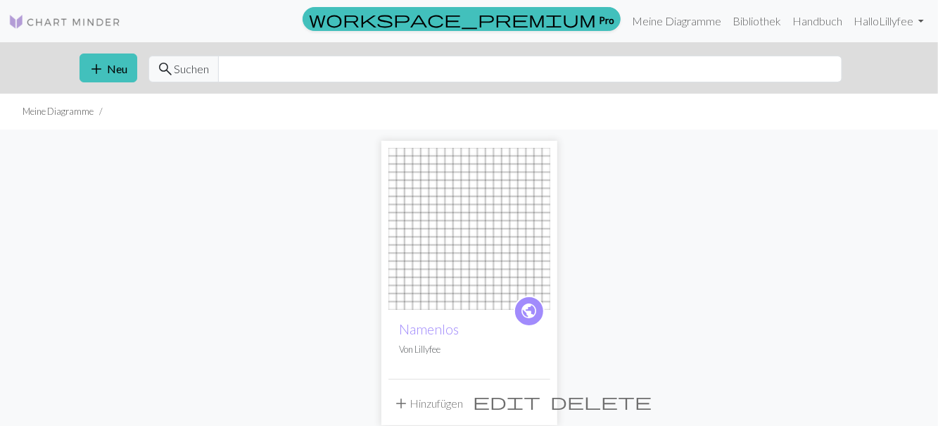
click at [509, 406] on span "edit" at bounding box center [508, 401] width 68 height 20
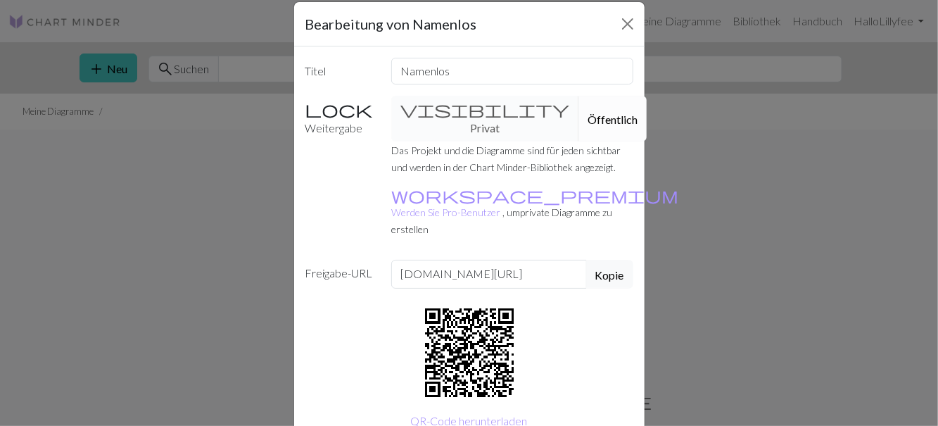
scroll to position [21, 0]
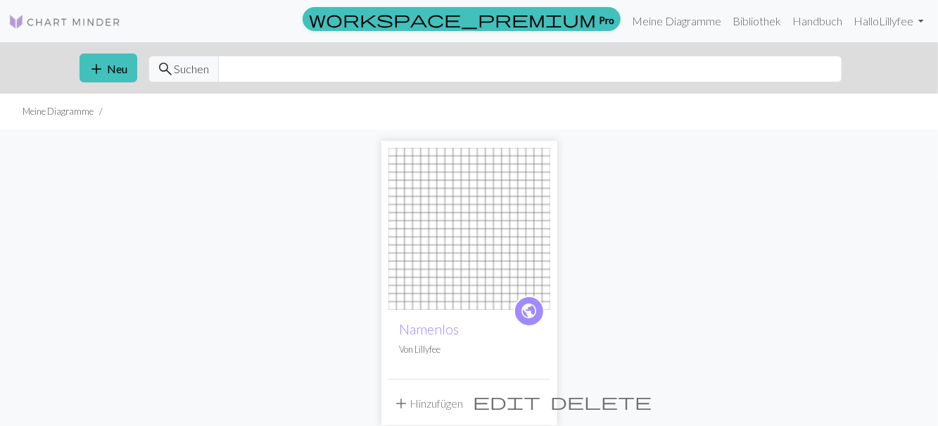
click at [551, 401] on span "delete" at bounding box center [601, 401] width 101 height 20
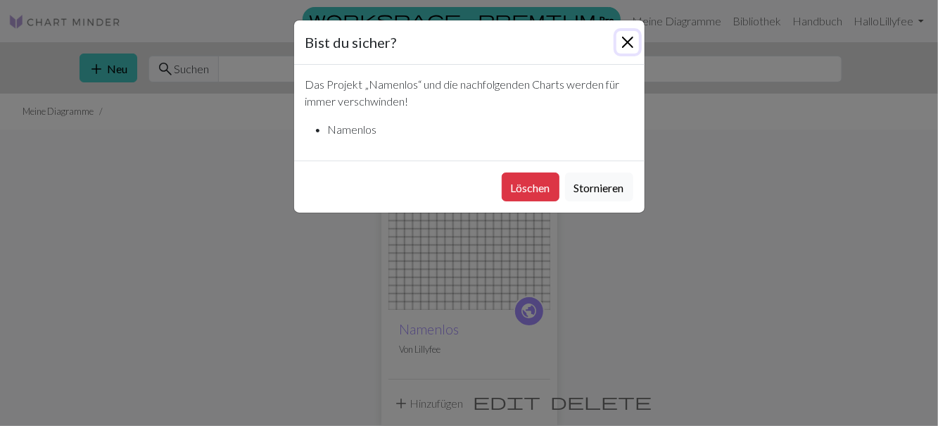
click at [632, 45] on button "Schließen" at bounding box center [627, 42] width 23 height 23
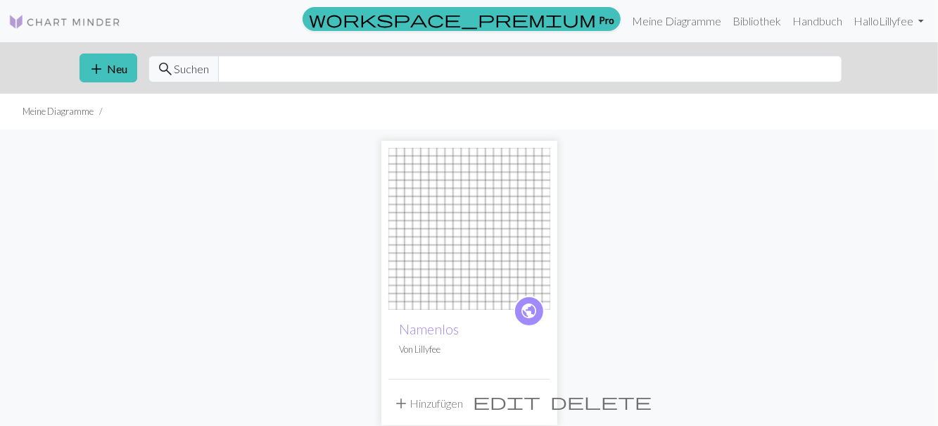
click at [509, 407] on span "edit" at bounding box center [508, 401] width 68 height 20
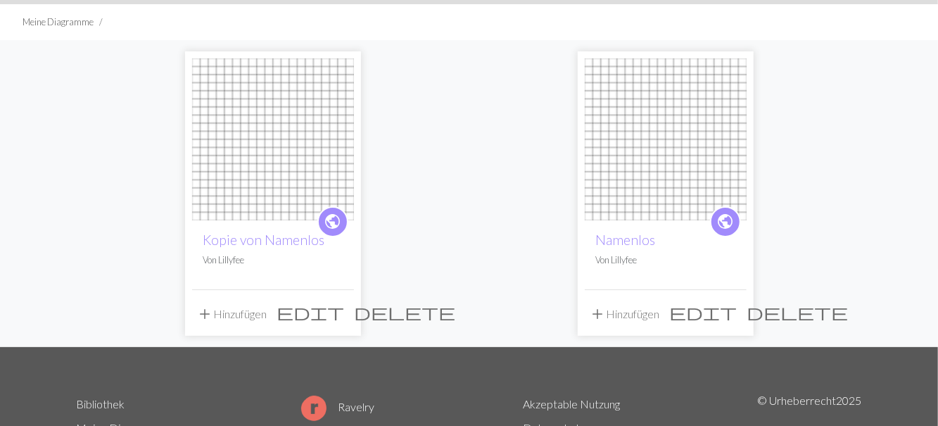
scroll to position [89, 0]
click at [704, 314] on span "edit" at bounding box center [704, 313] width 68 height 20
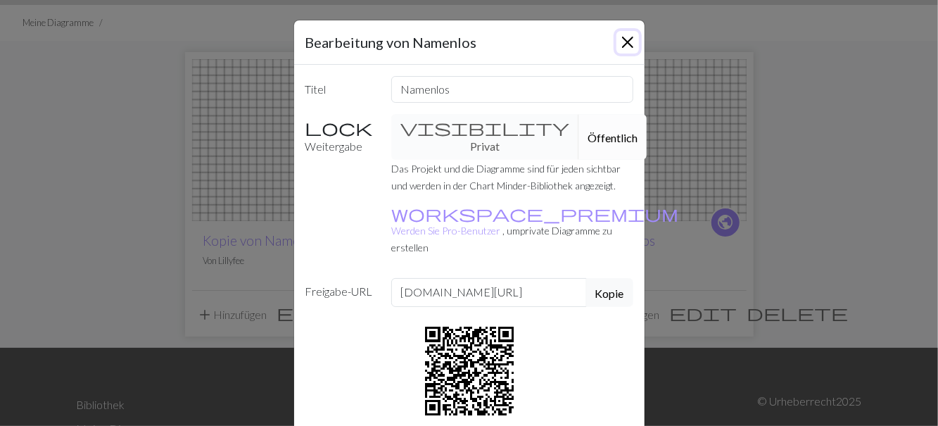
click at [632, 46] on button "Schließen" at bounding box center [627, 42] width 23 height 23
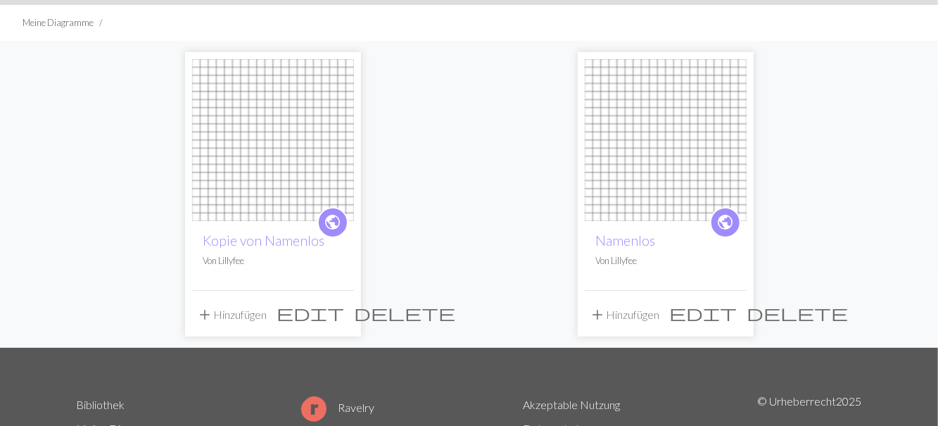
click at [747, 310] on span "delete" at bounding box center [797, 313] width 101 height 20
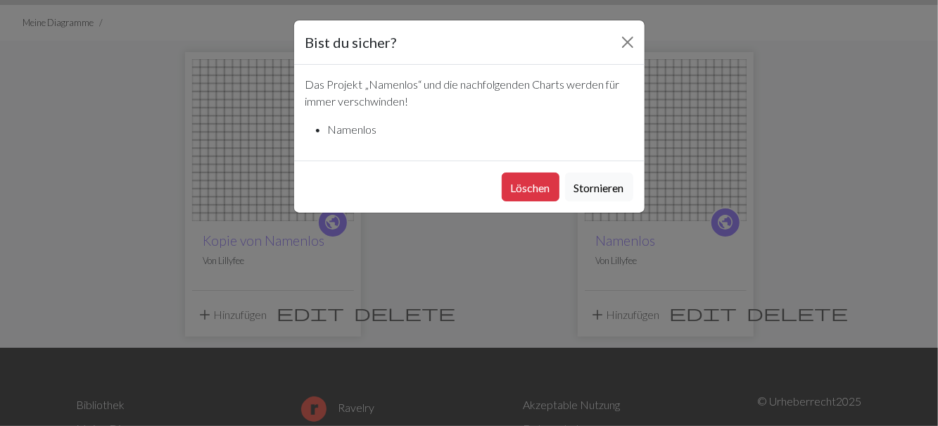
click at [523, 195] on button "Löschen" at bounding box center [531, 186] width 58 height 29
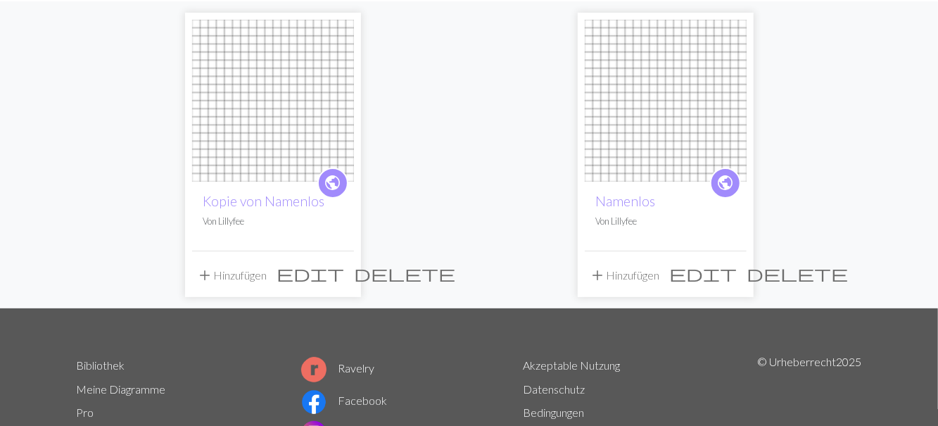
scroll to position [156, 0]
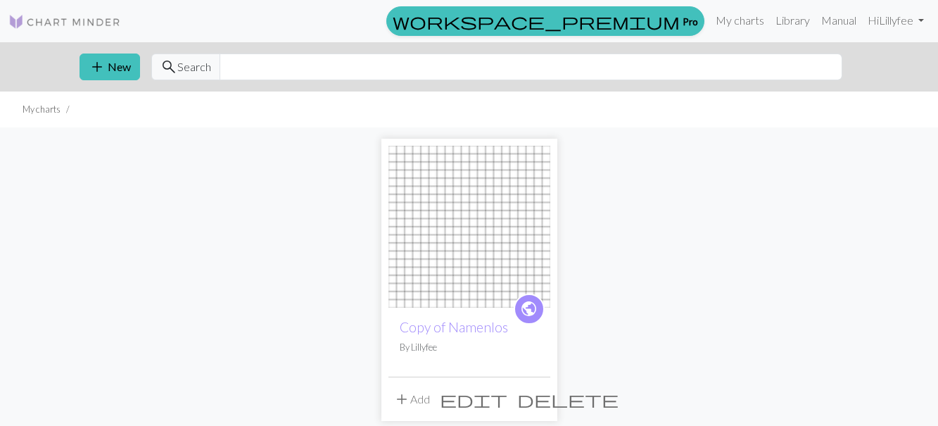
scroll to position [156, 0]
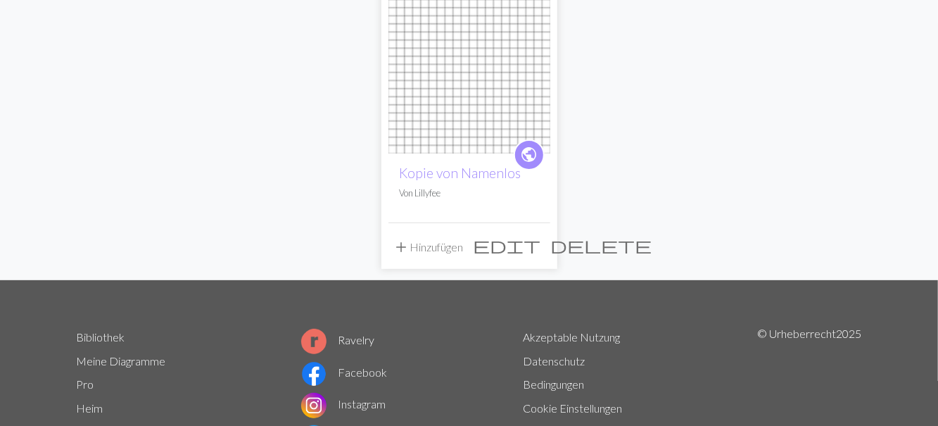
click at [459, 100] on img at bounding box center [469, 73] width 162 height 162
